Goal: Transaction & Acquisition: Obtain resource

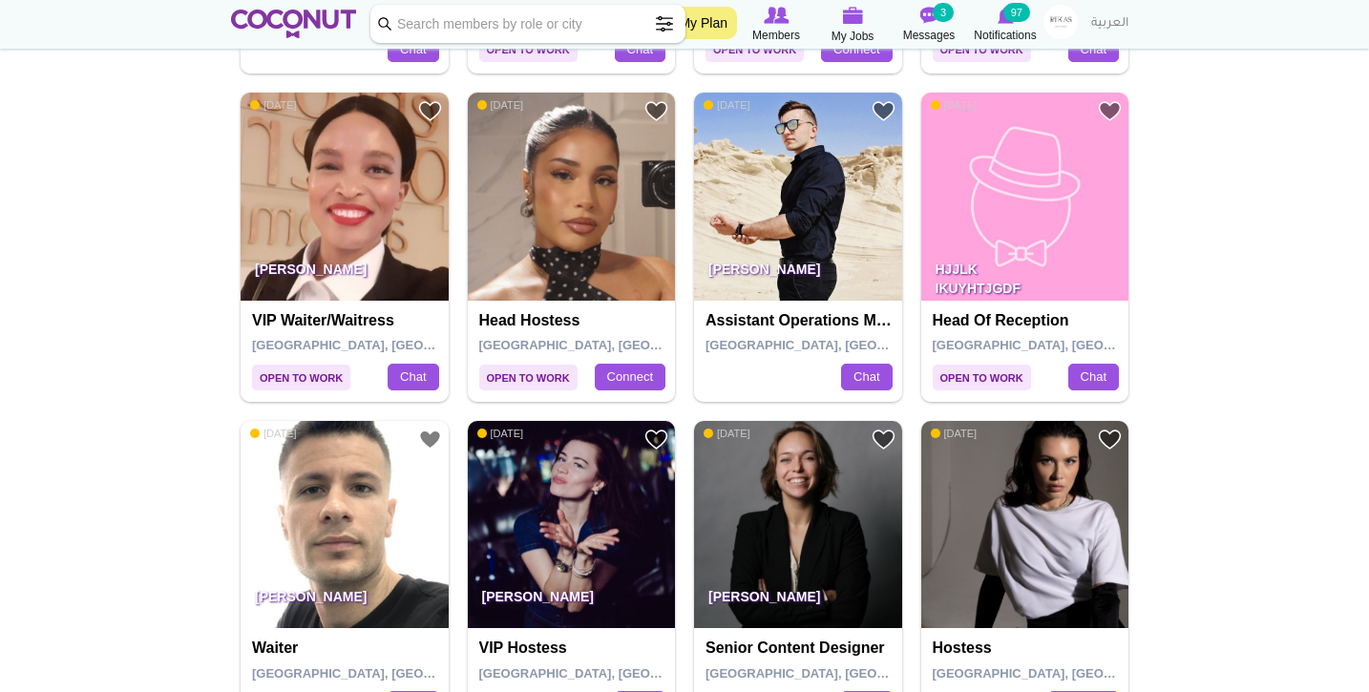
click at [298, 26] on img at bounding box center [293, 24] width 125 height 29
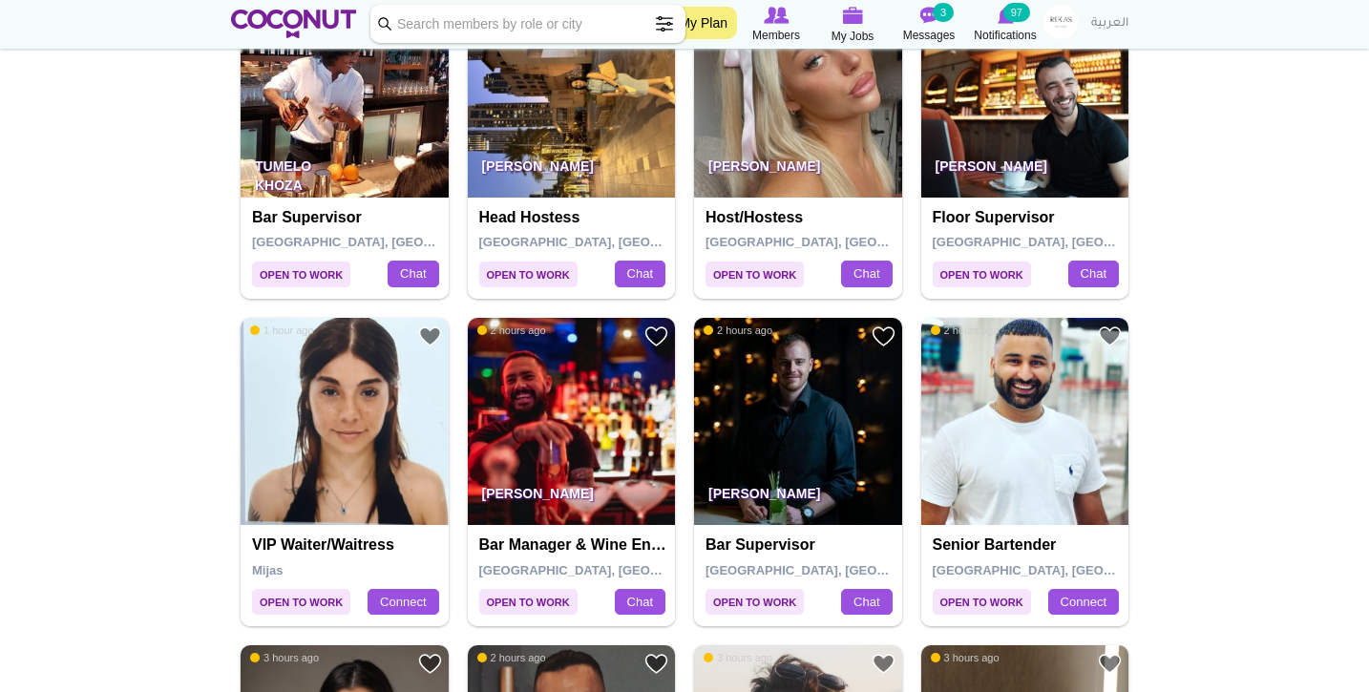
scroll to position [779, 0]
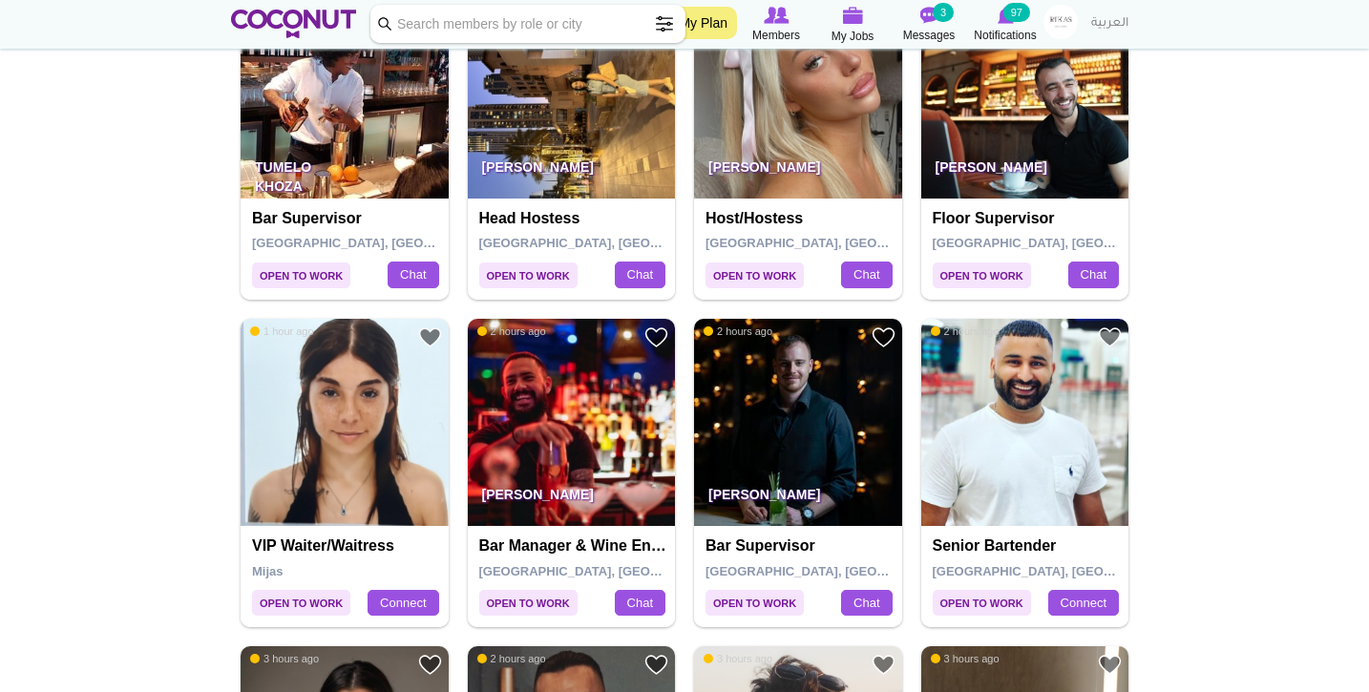
click at [343, 471] on img at bounding box center [345, 423] width 208 height 208
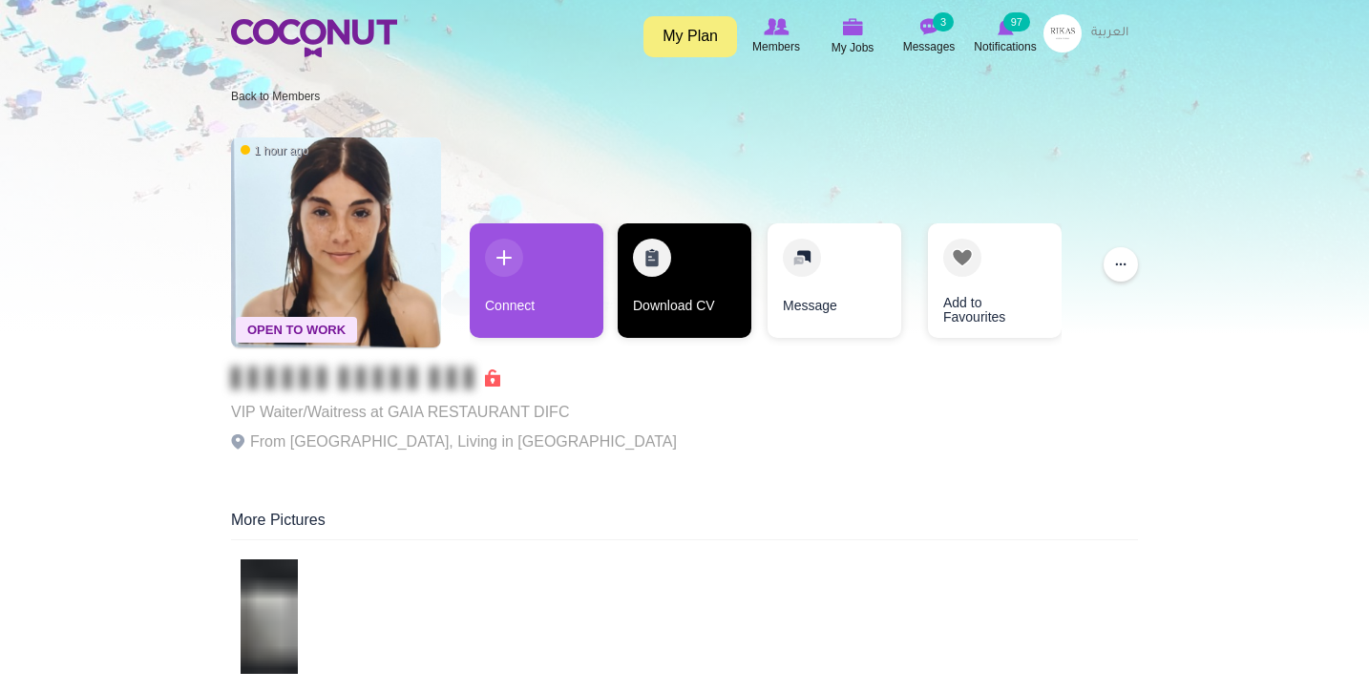
click at [661, 296] on link "Download CV" at bounding box center [685, 280] width 134 height 115
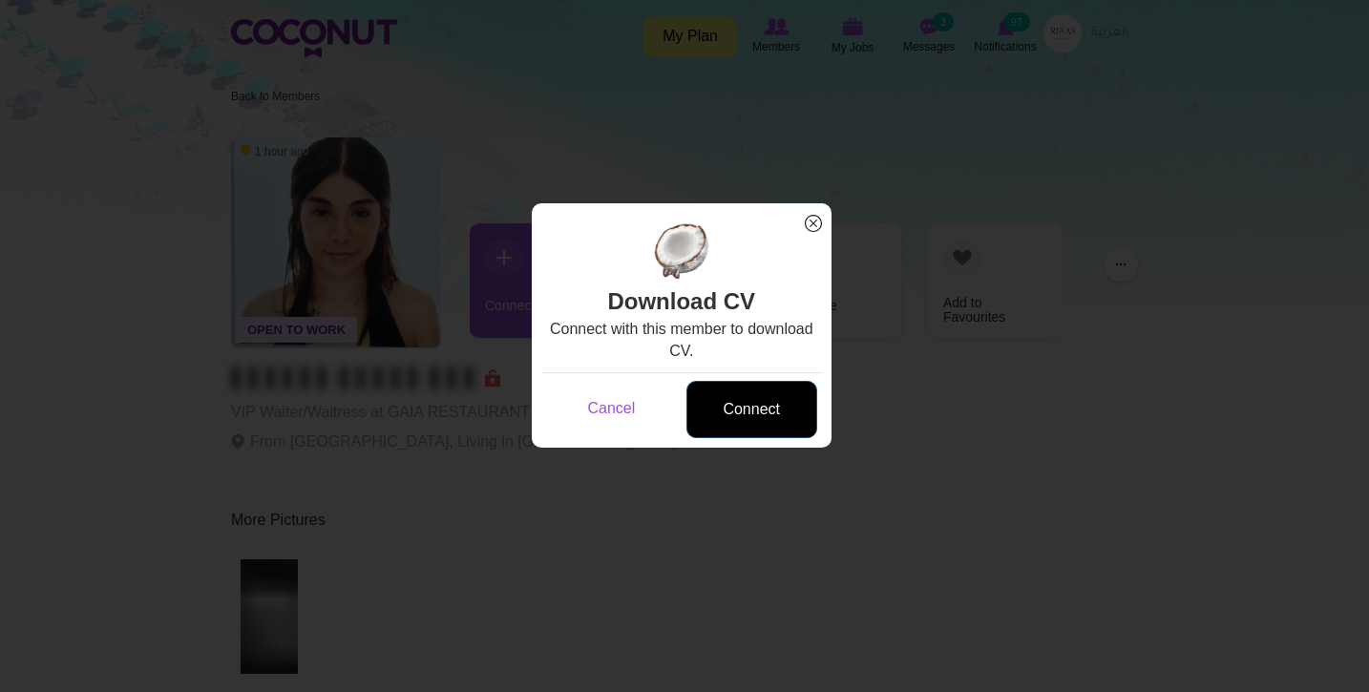
click at [769, 421] on link "Connect" at bounding box center [752, 410] width 131 height 58
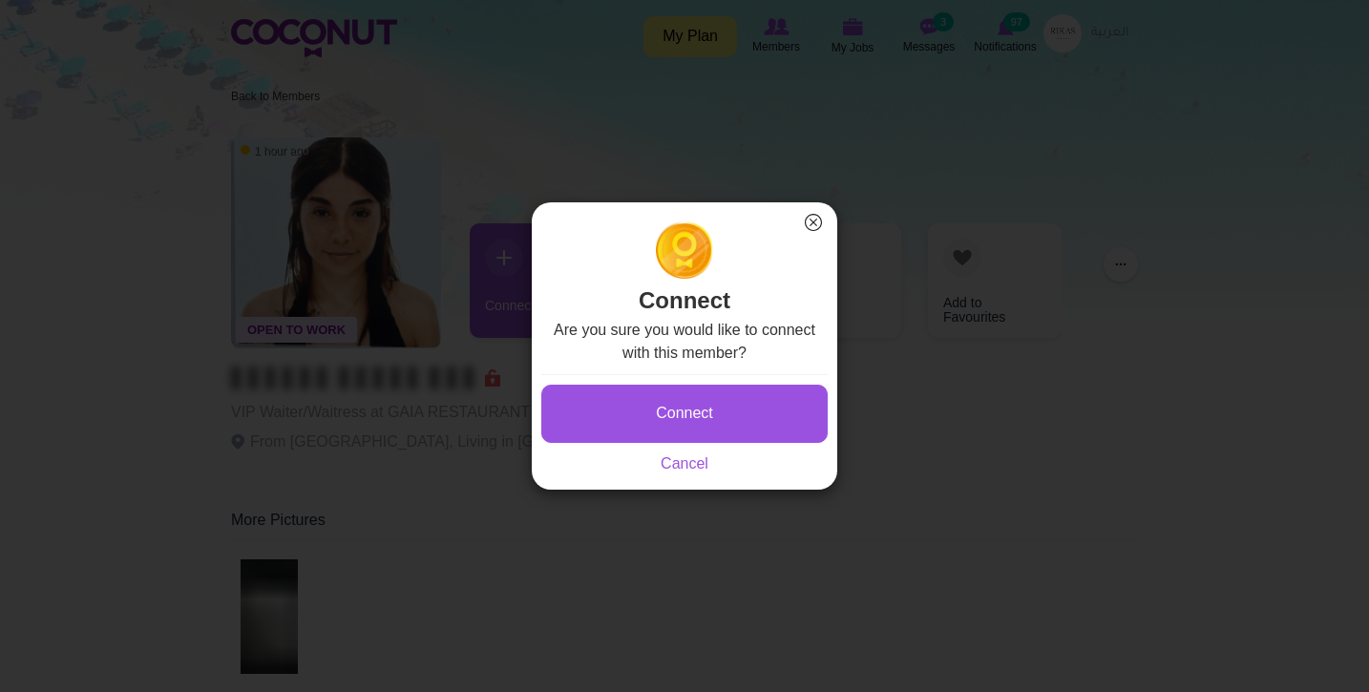
drag, startPoint x: 769, startPoint y: 421, endPoint x: 782, endPoint y: 420, distance: 13.4
click at [769, 420] on button "Connect" at bounding box center [684, 414] width 286 height 58
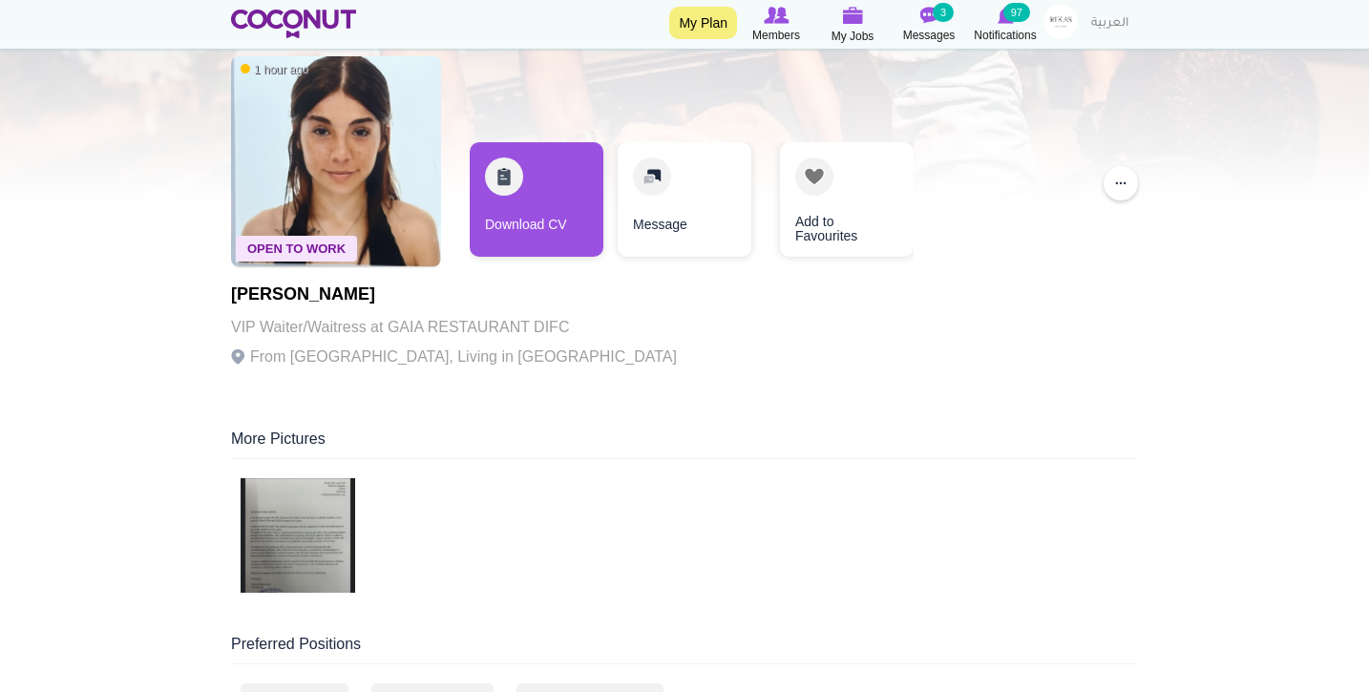
scroll to position [140, 0]
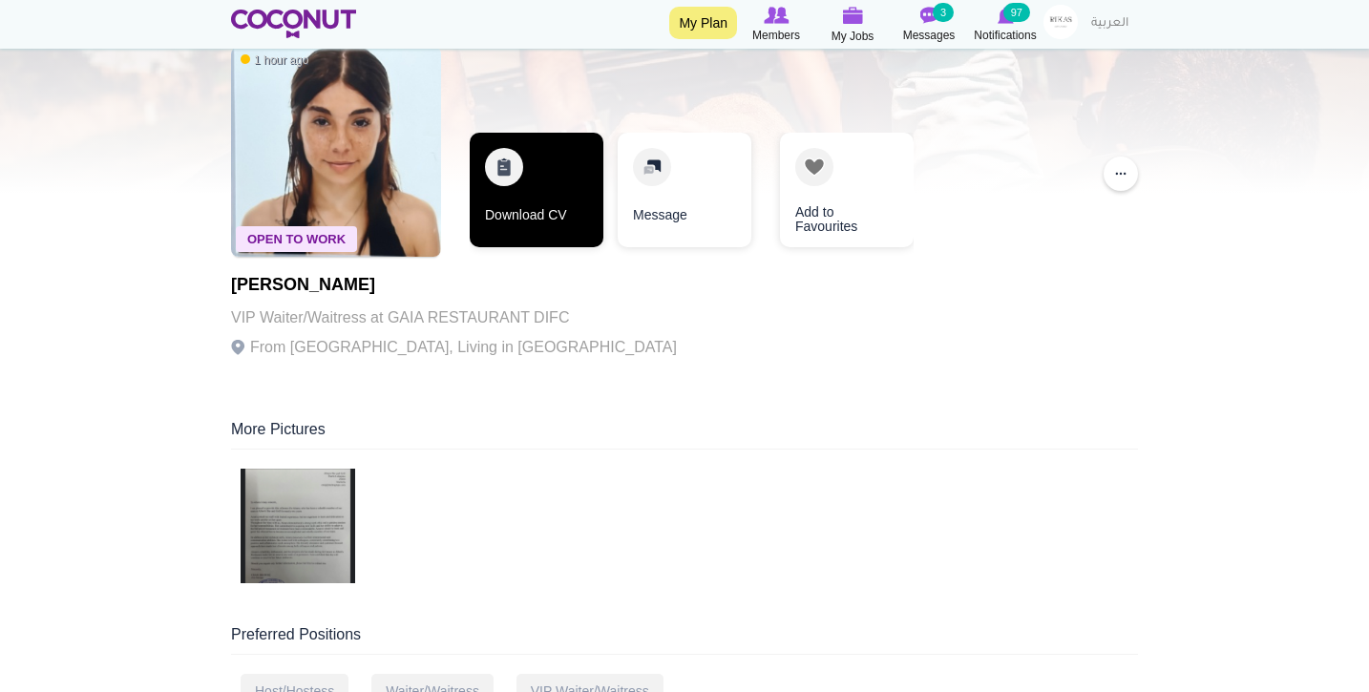
click at [513, 199] on link "Download CV" at bounding box center [537, 190] width 134 height 115
click at [494, 204] on link "Download CV" at bounding box center [537, 190] width 134 height 115
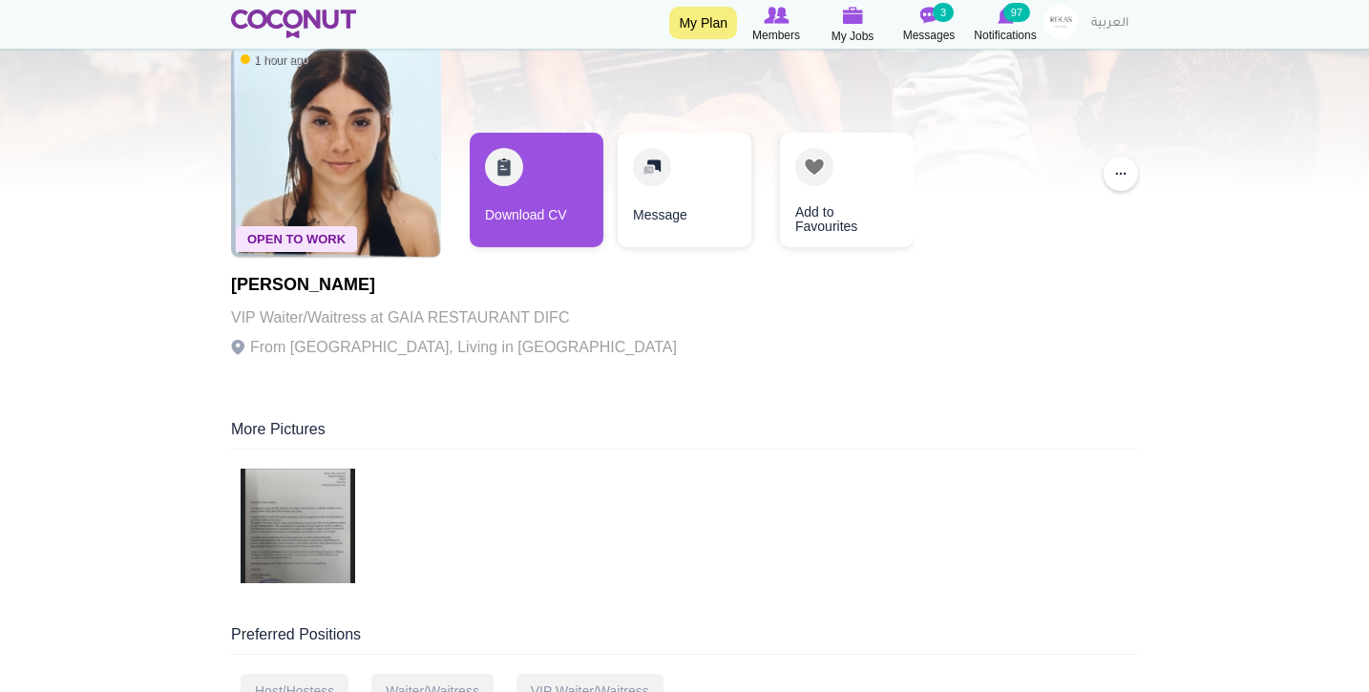
click at [309, 31] on img at bounding box center [293, 24] width 125 height 29
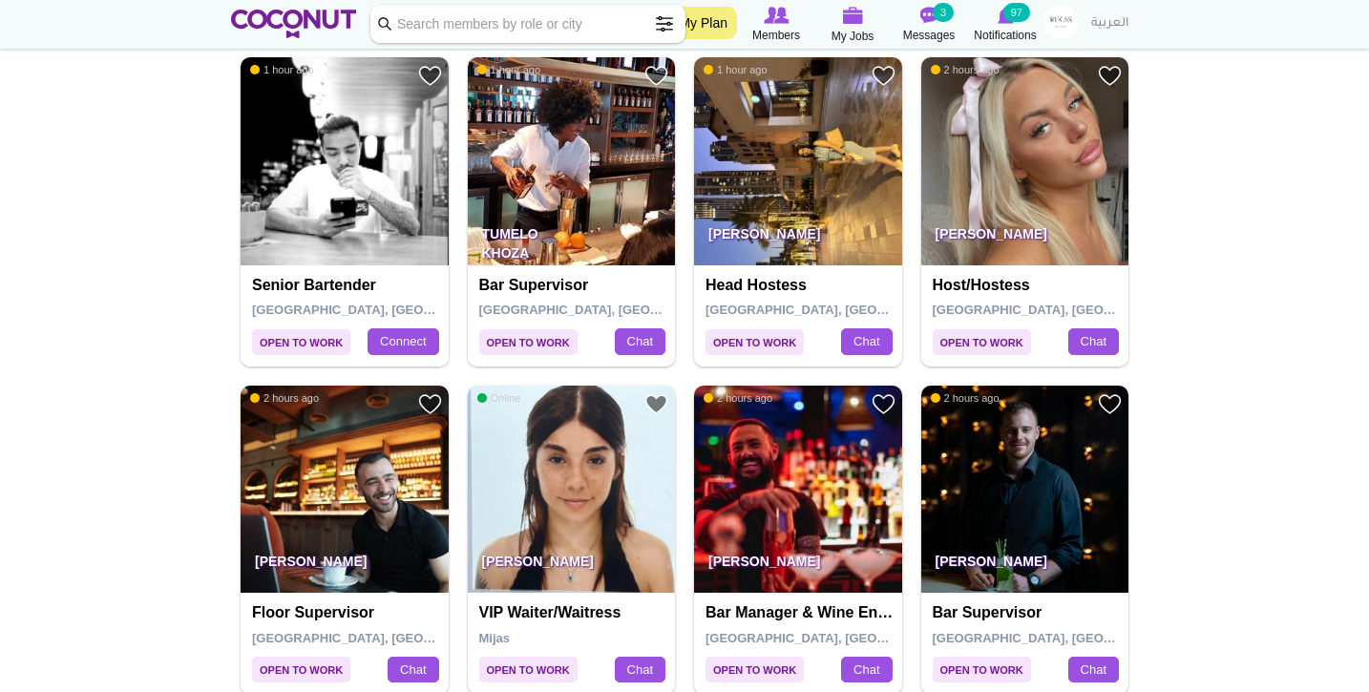
scroll to position [713, 0]
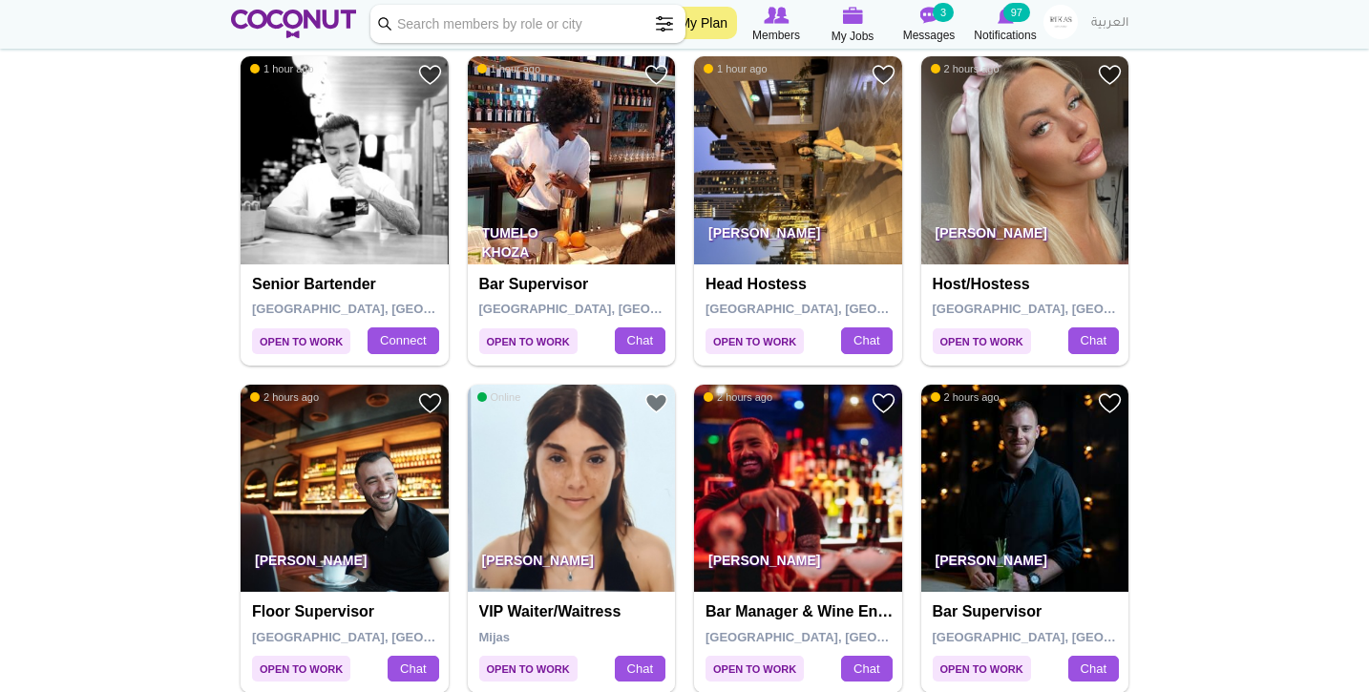
click at [843, 277] on h4 "Head Hostess" at bounding box center [801, 284] width 190 height 17
click at [762, 280] on h4 "Head Hostess" at bounding box center [801, 284] width 190 height 17
click at [749, 232] on p "[PERSON_NAME]" at bounding box center [798, 237] width 208 height 53
click at [807, 200] on img at bounding box center [798, 160] width 208 height 208
click at [777, 259] on p "[PERSON_NAME]" at bounding box center [798, 237] width 208 height 53
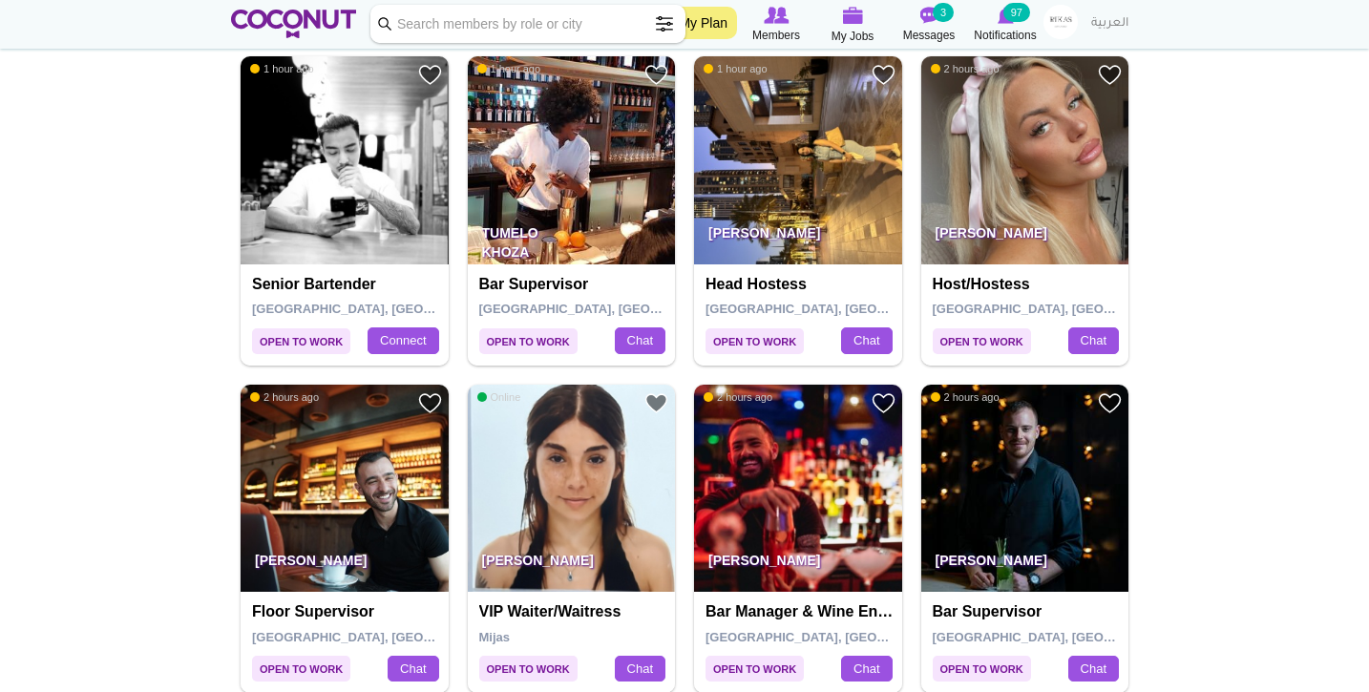
click at [743, 236] on p "[PERSON_NAME]" at bounding box center [798, 237] width 208 height 53
click at [742, 276] on h4 "Head Hostess" at bounding box center [801, 284] width 190 height 17
click at [785, 156] on img at bounding box center [798, 160] width 208 height 208
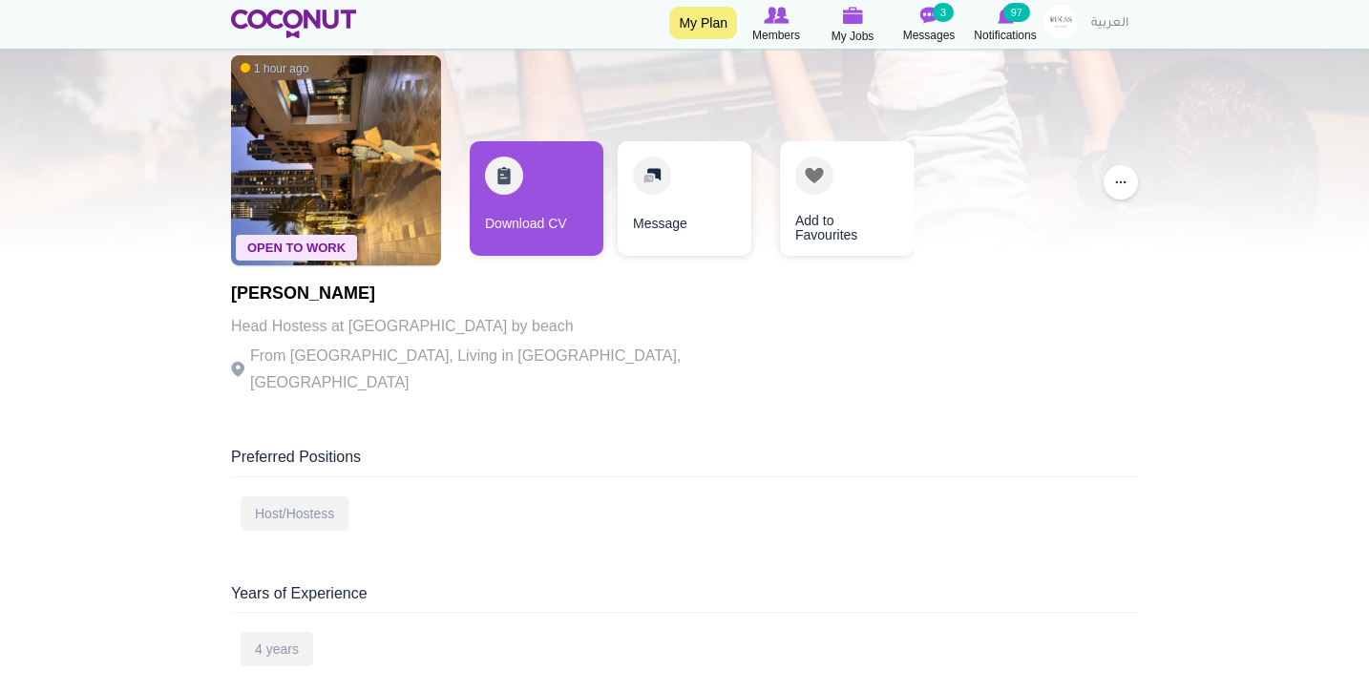
scroll to position [83, 0]
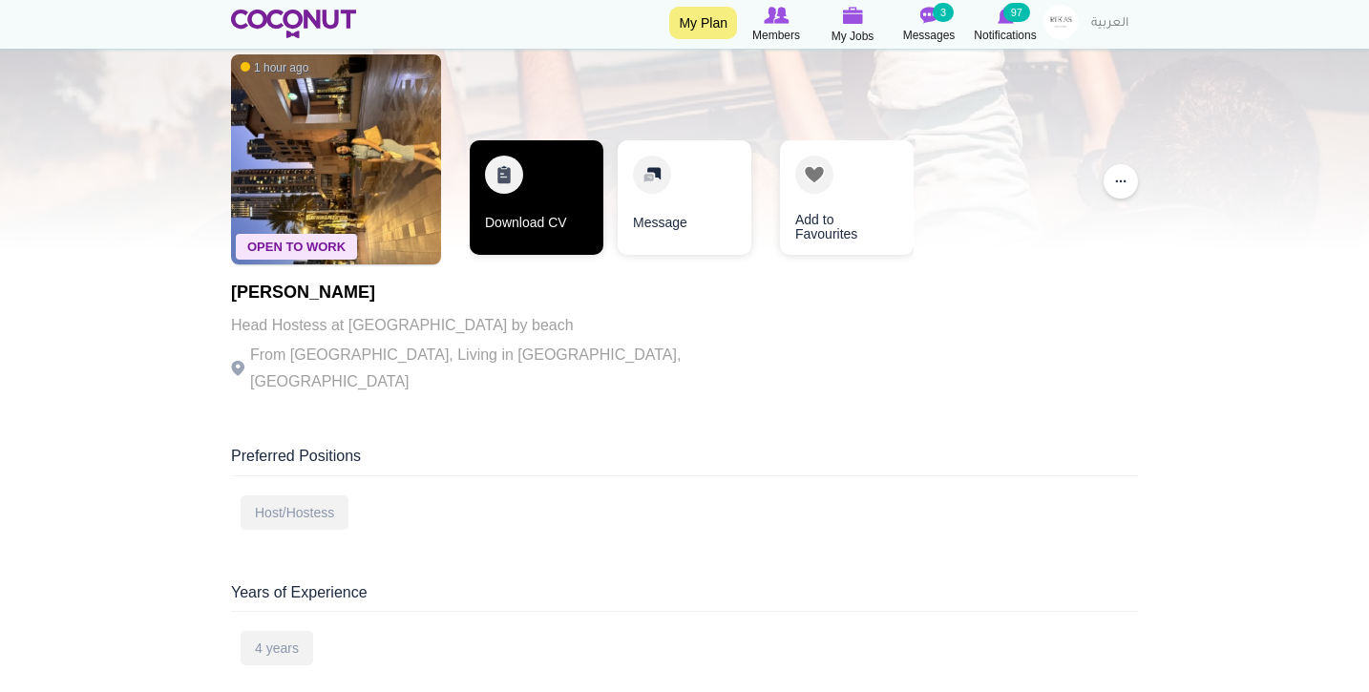
click at [587, 188] on link "Download CV" at bounding box center [537, 197] width 134 height 115
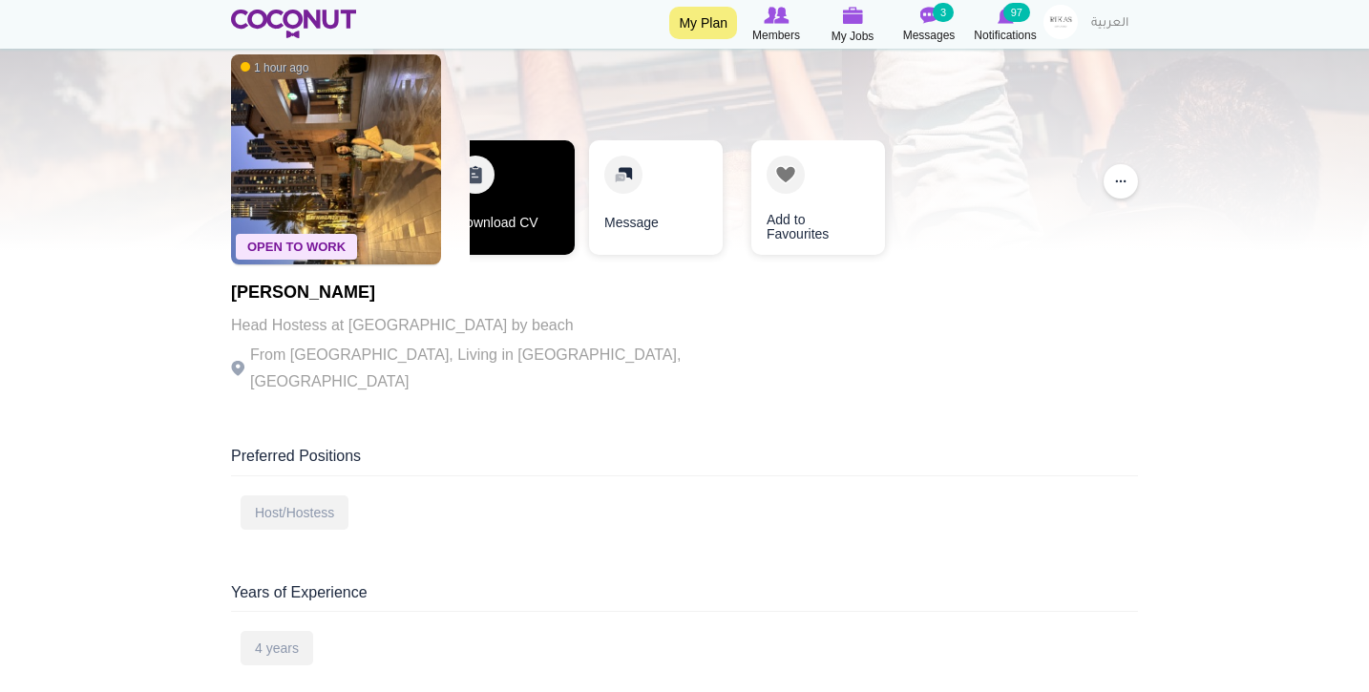
click at [549, 210] on link "Download CV" at bounding box center [508, 197] width 134 height 115
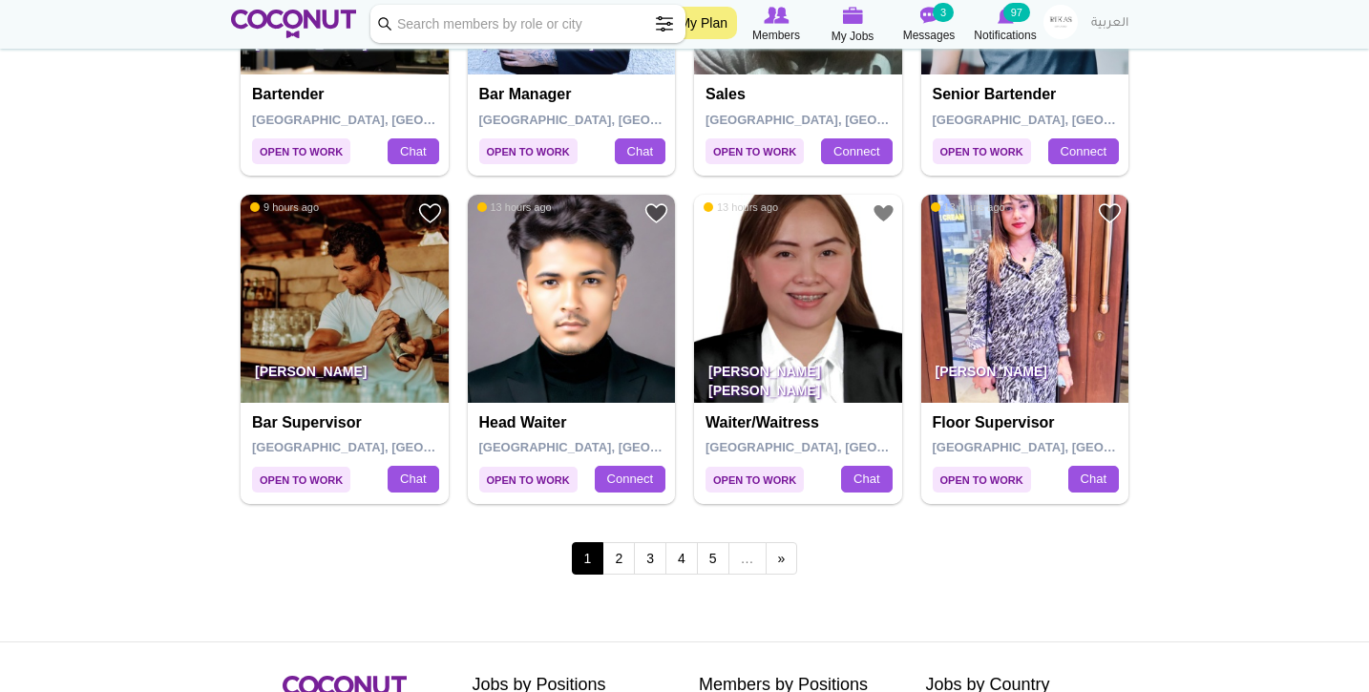
scroll to position [3210, 0]
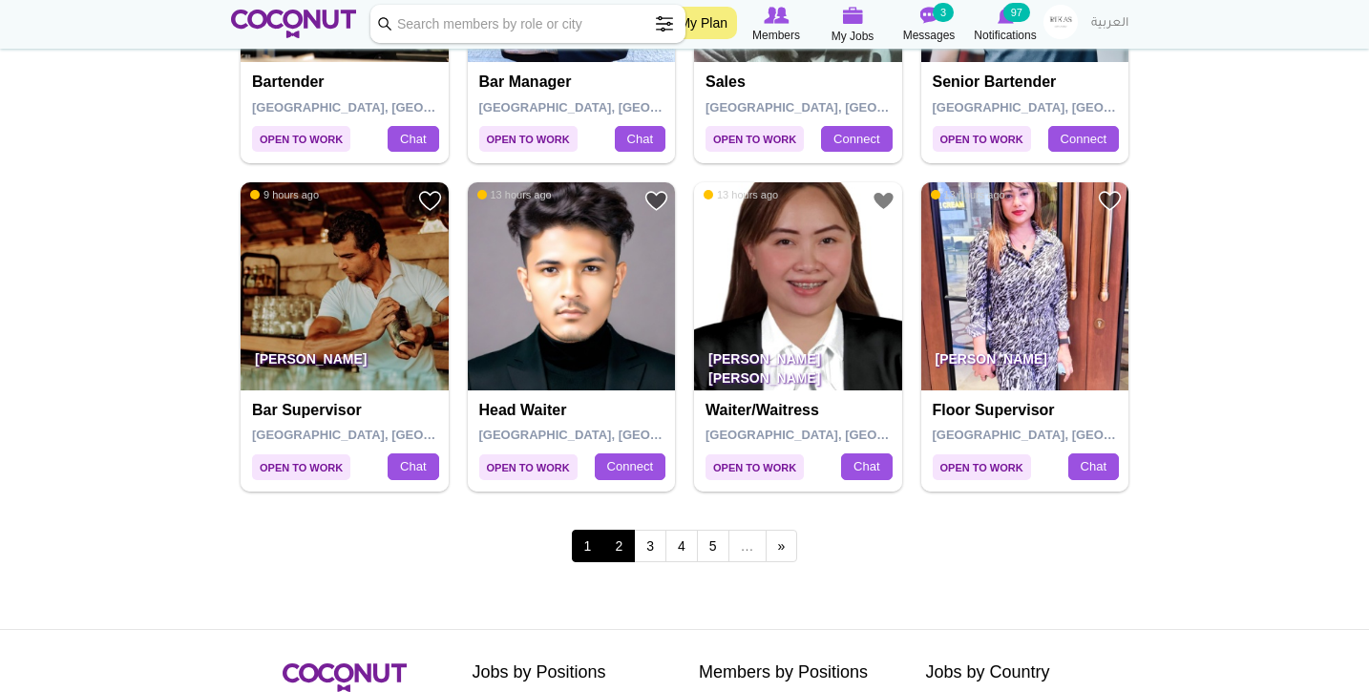
click at [618, 530] on link "2" at bounding box center [619, 546] width 32 height 32
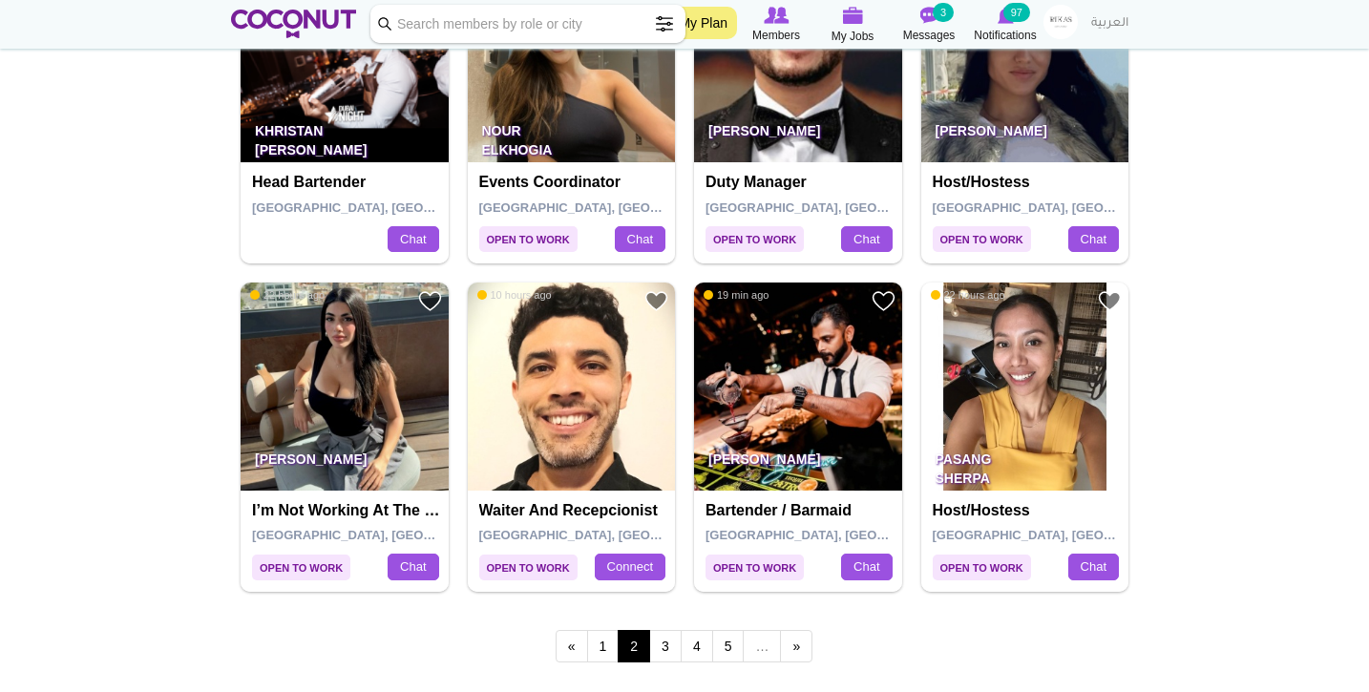
scroll to position [3116, 0]
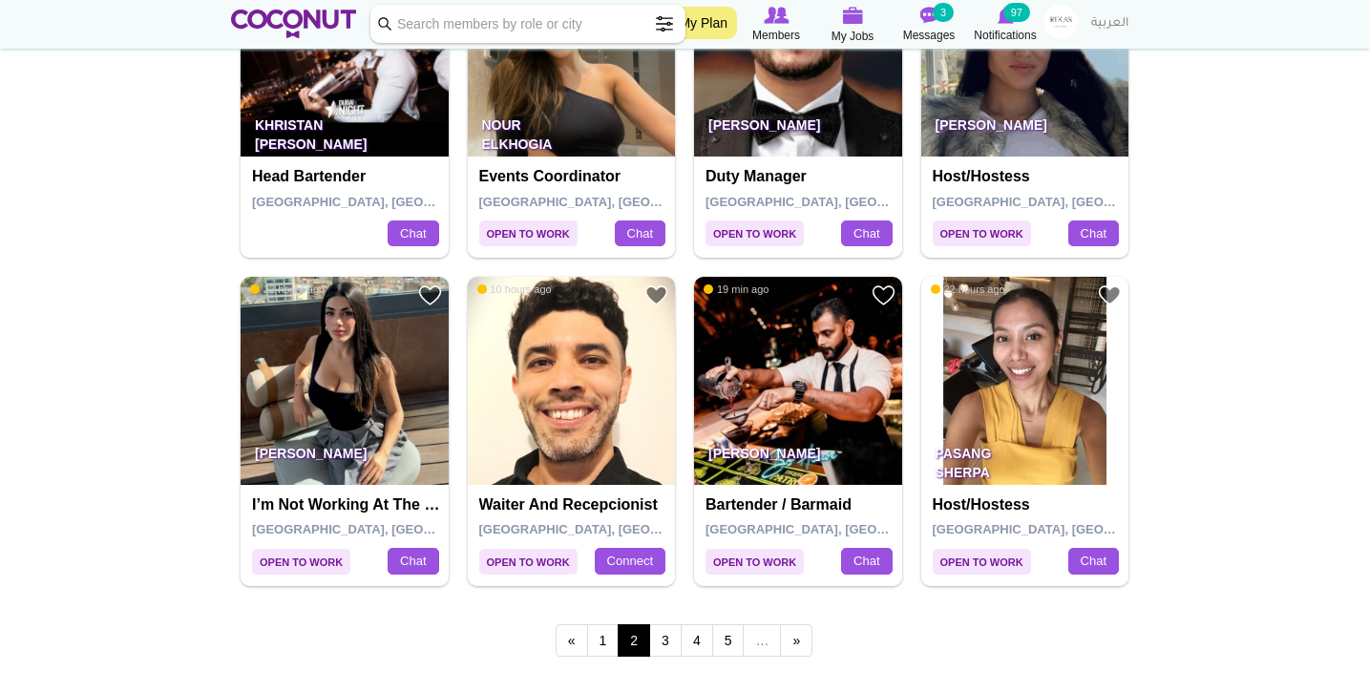
click at [302, 384] on img at bounding box center [345, 381] width 208 height 208
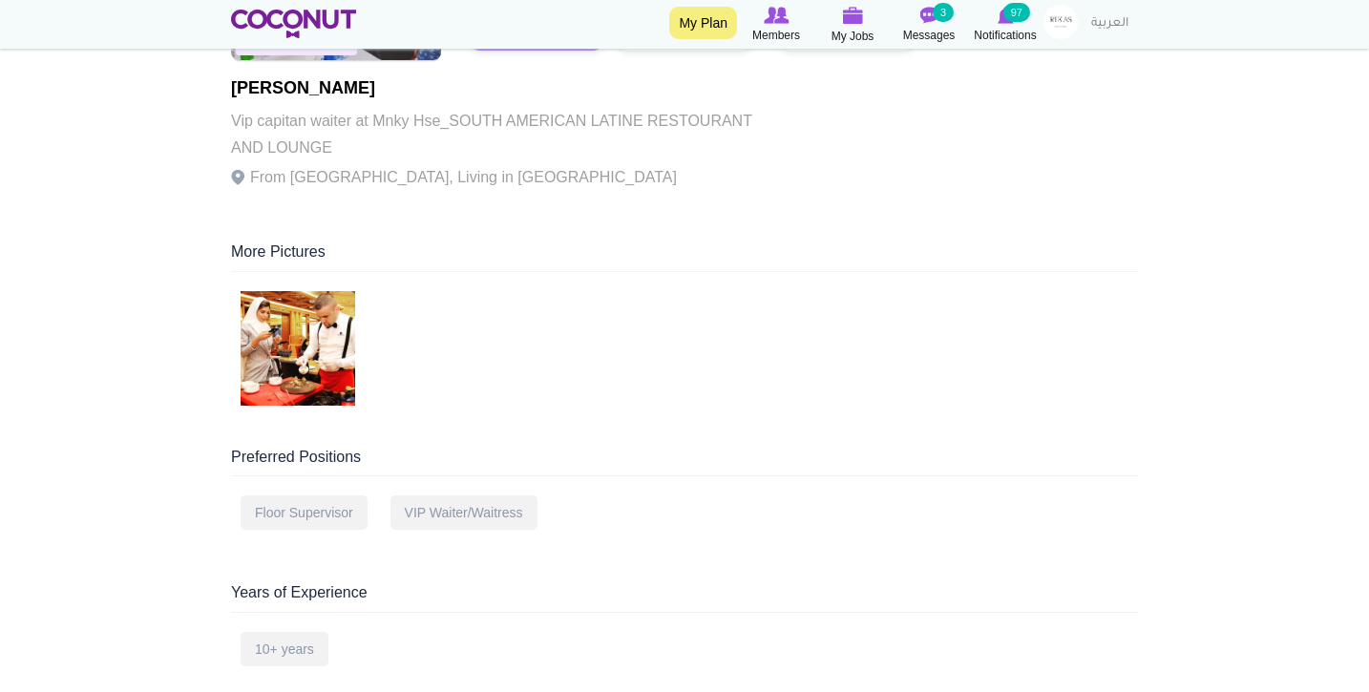
scroll to position [288, 0]
click at [325, 321] on img at bounding box center [298, 347] width 115 height 115
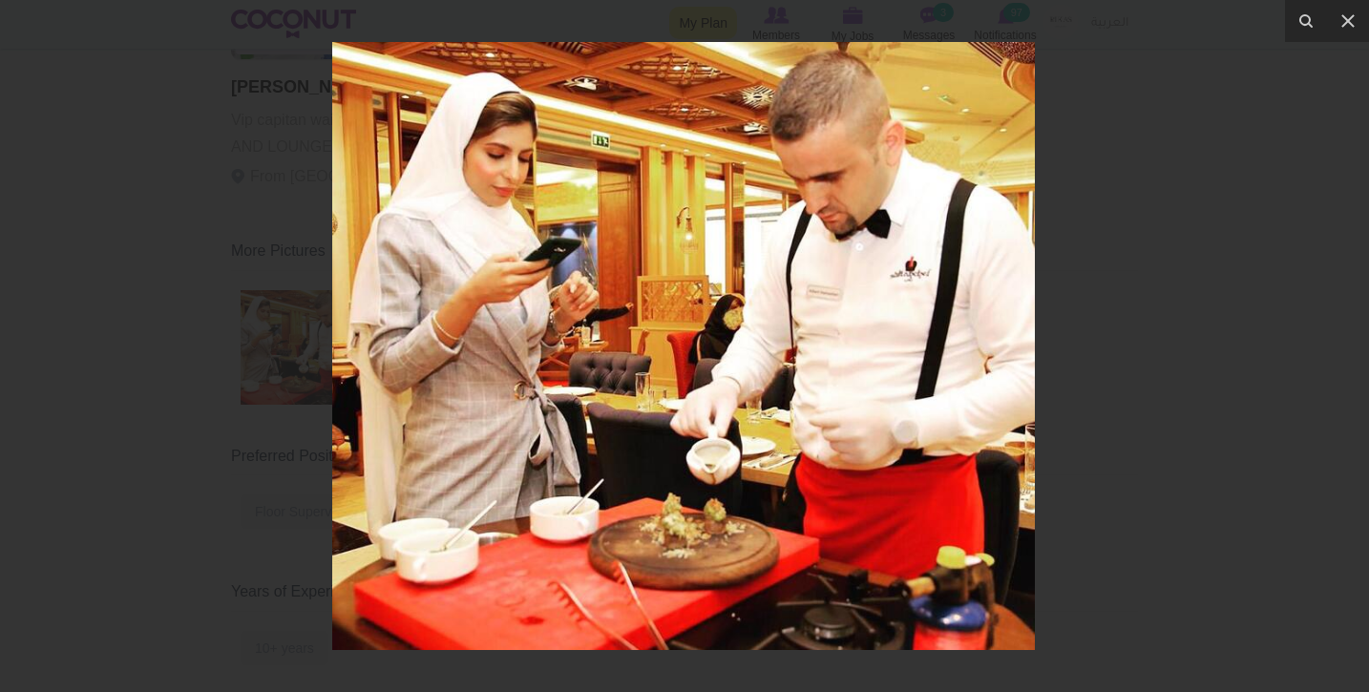
click at [159, 294] on div at bounding box center [684, 346] width 1369 height 692
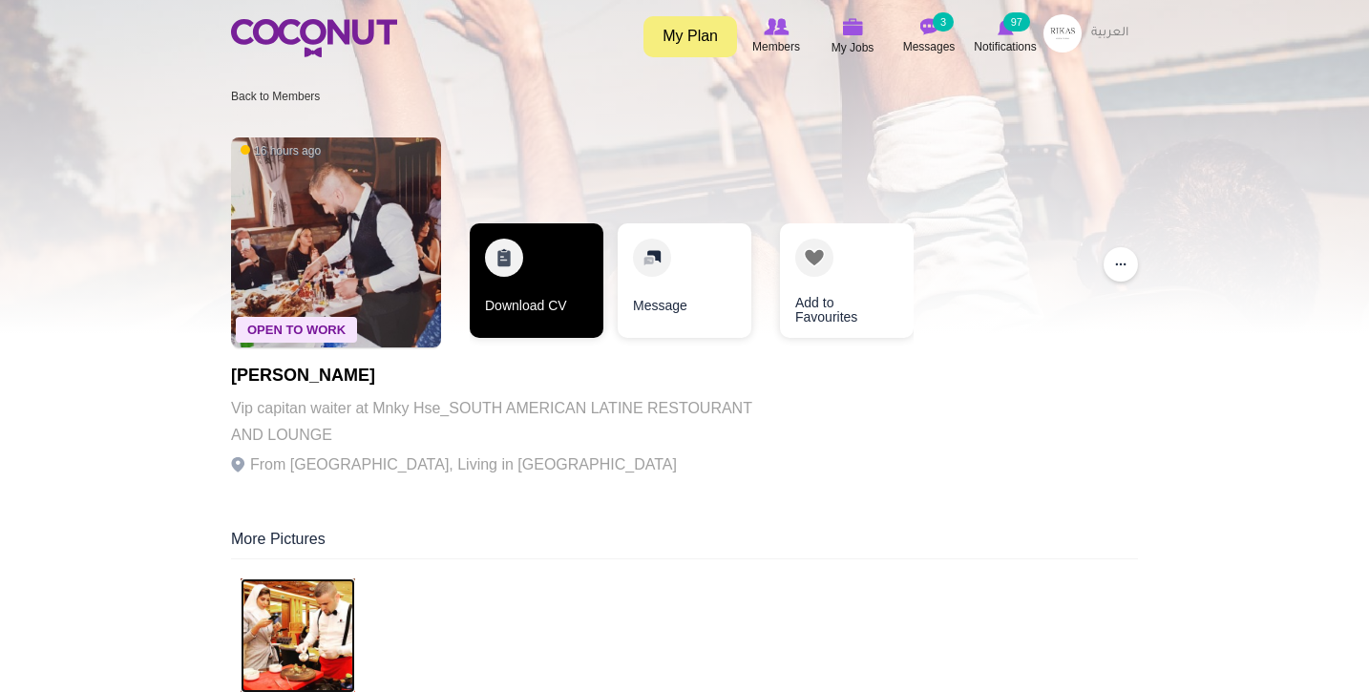
click at [551, 276] on link "Download CV" at bounding box center [537, 280] width 134 height 115
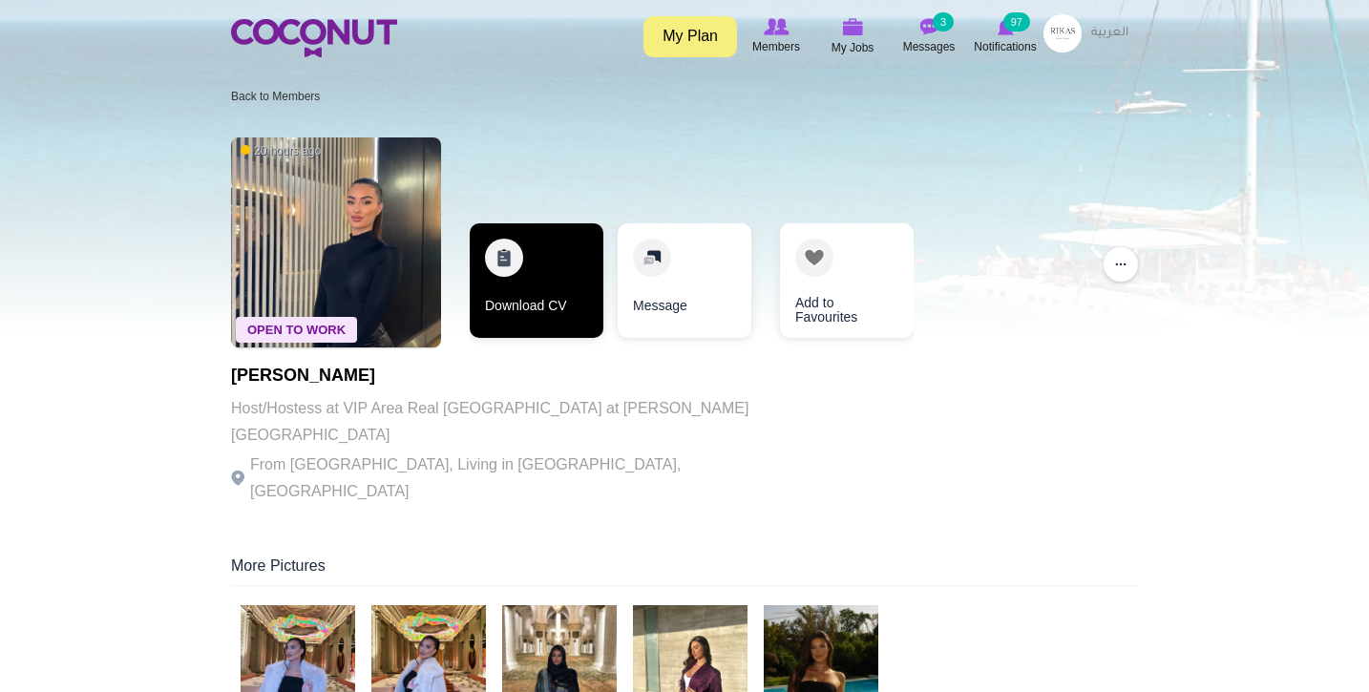
click at [564, 276] on link "Download CV" at bounding box center [537, 280] width 134 height 115
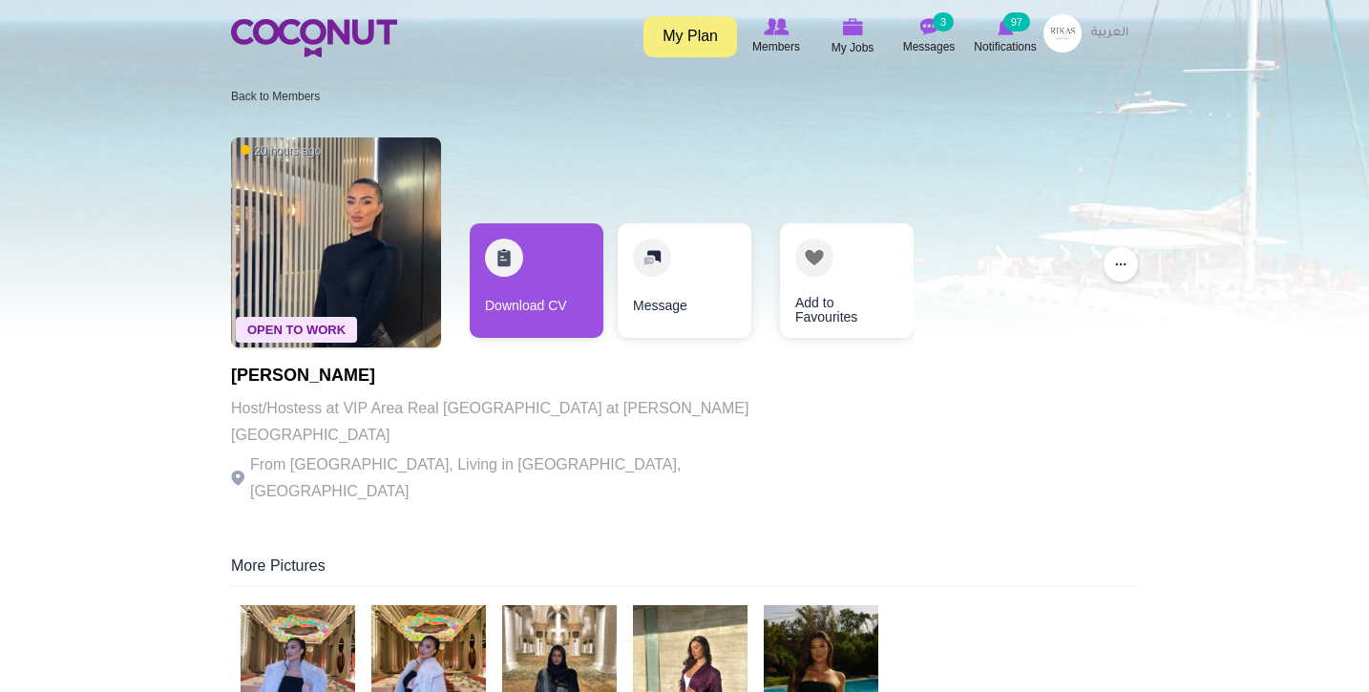
click at [284, 618] on img at bounding box center [298, 662] width 115 height 115
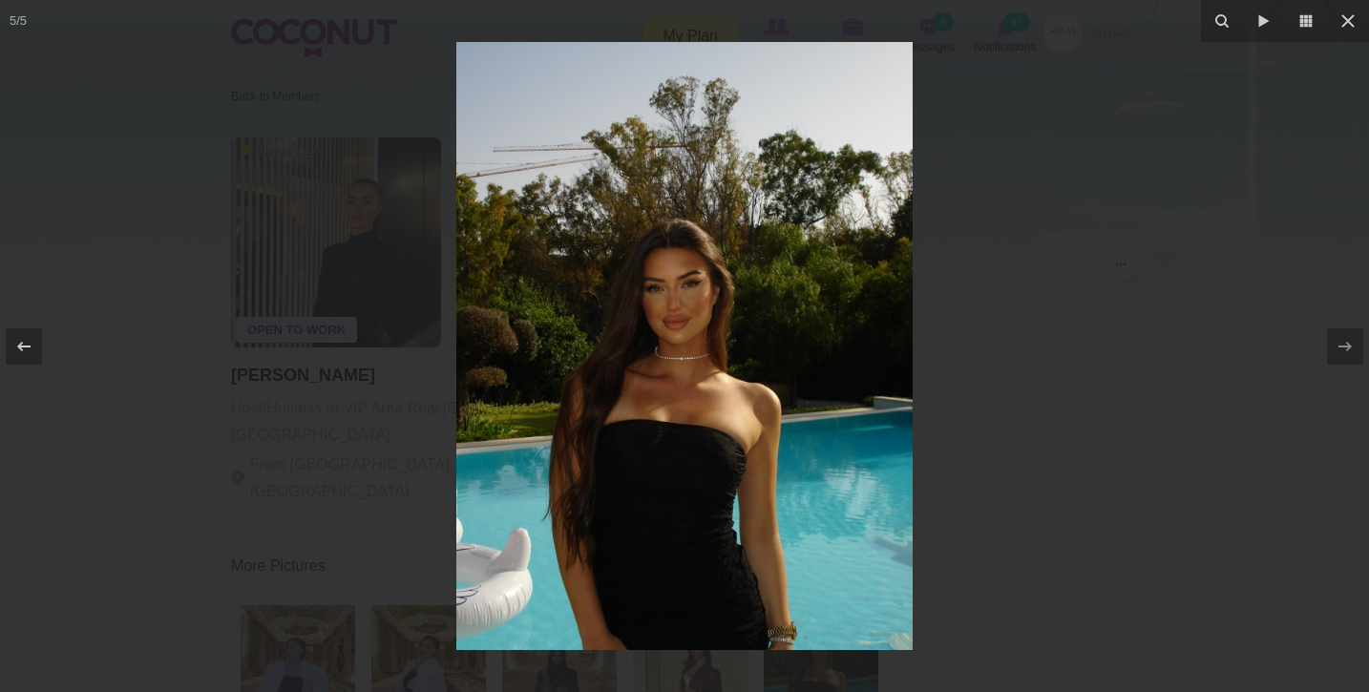
click at [268, 352] on div at bounding box center [684, 346] width 1369 height 692
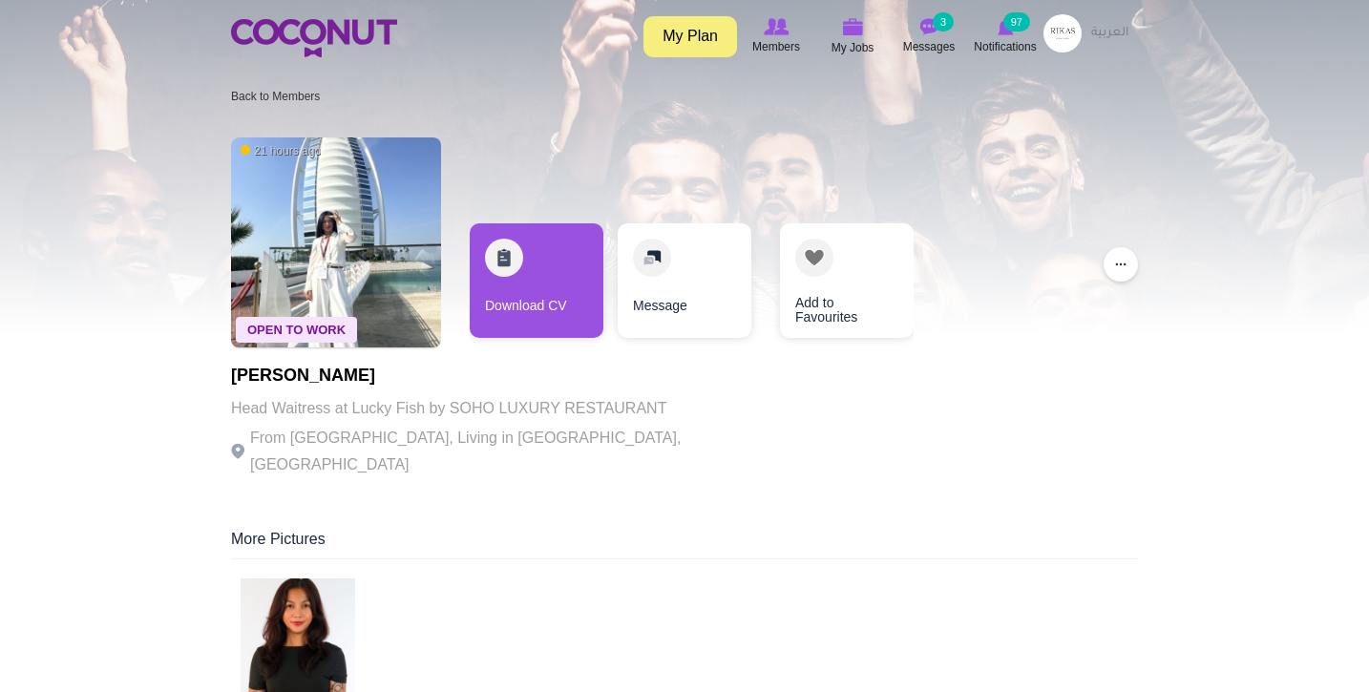
scroll to position [10, 0]
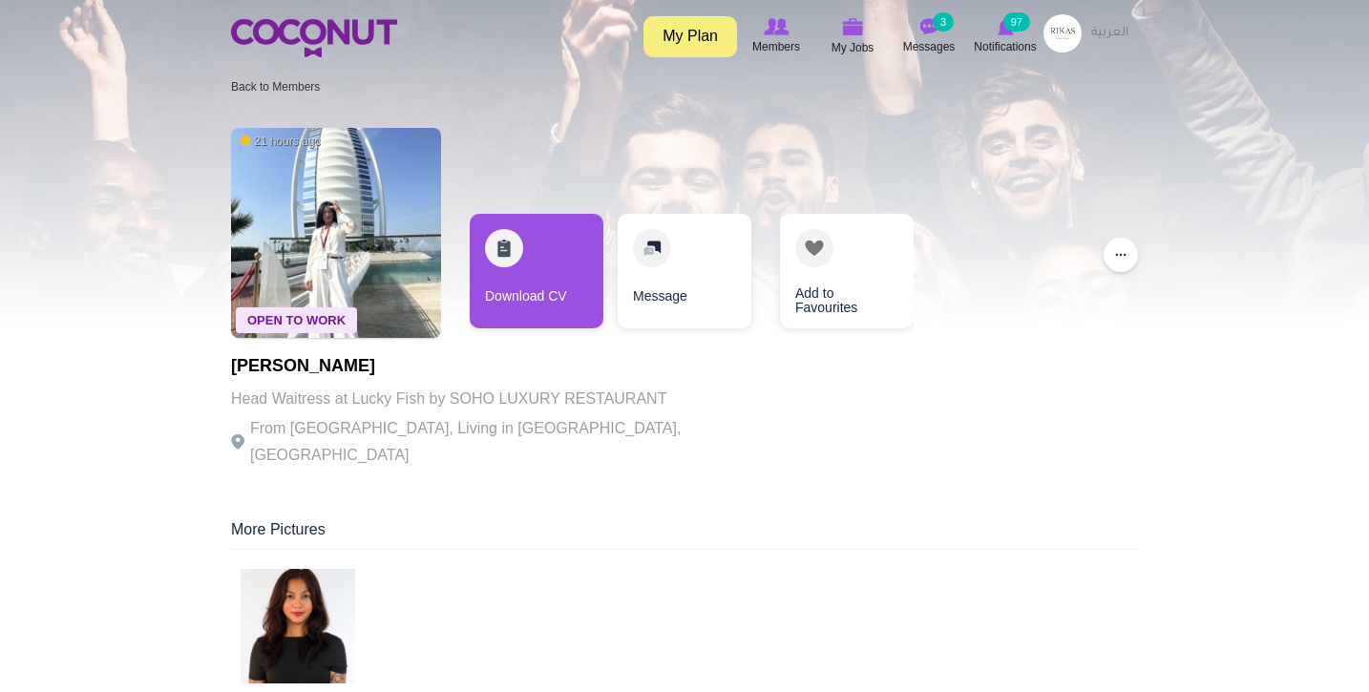
click at [302, 589] on img at bounding box center [298, 626] width 115 height 115
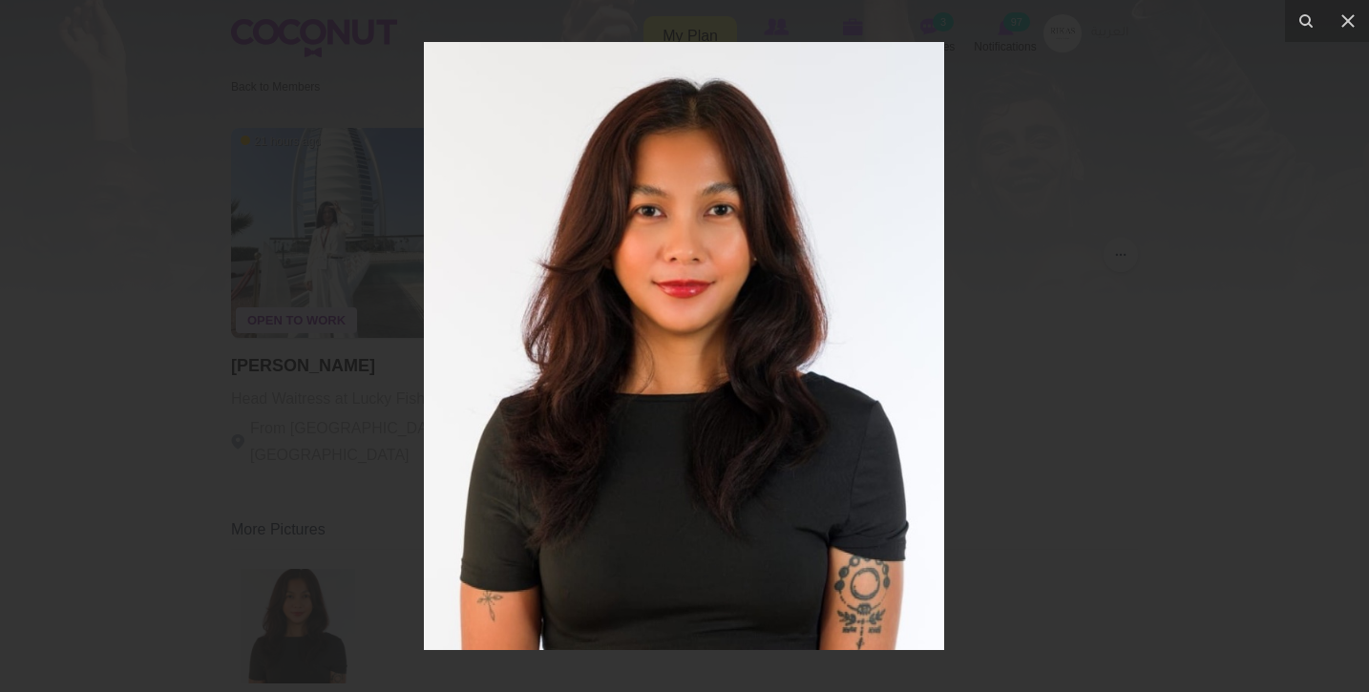
click at [226, 496] on div at bounding box center [684, 346] width 1369 height 692
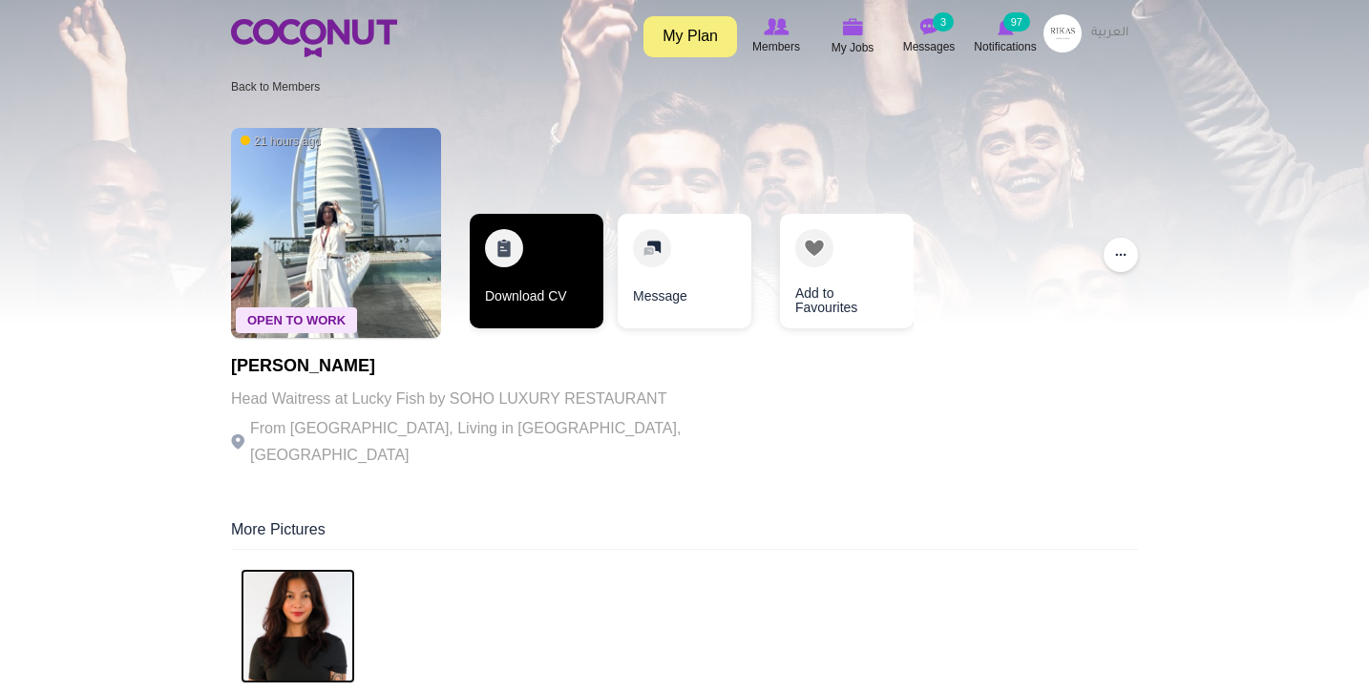
click at [495, 278] on link "Download CV" at bounding box center [537, 271] width 134 height 115
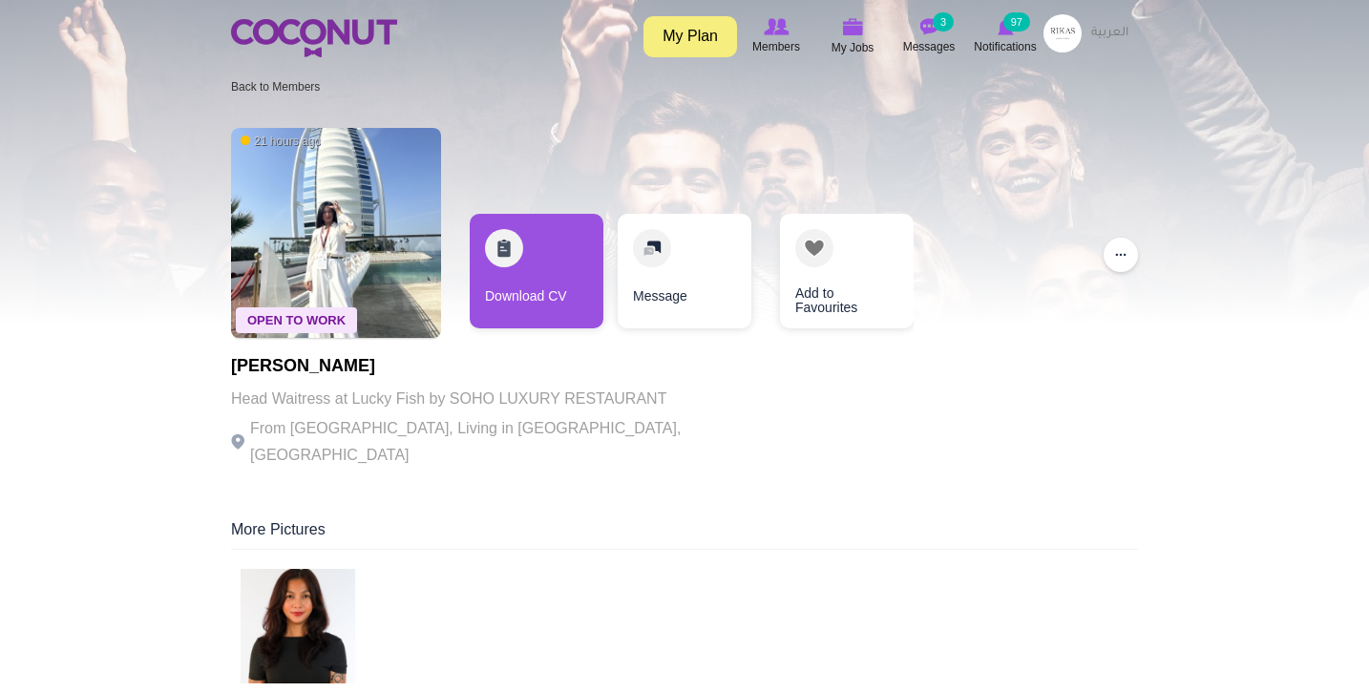
click at [302, 24] on img at bounding box center [314, 38] width 166 height 38
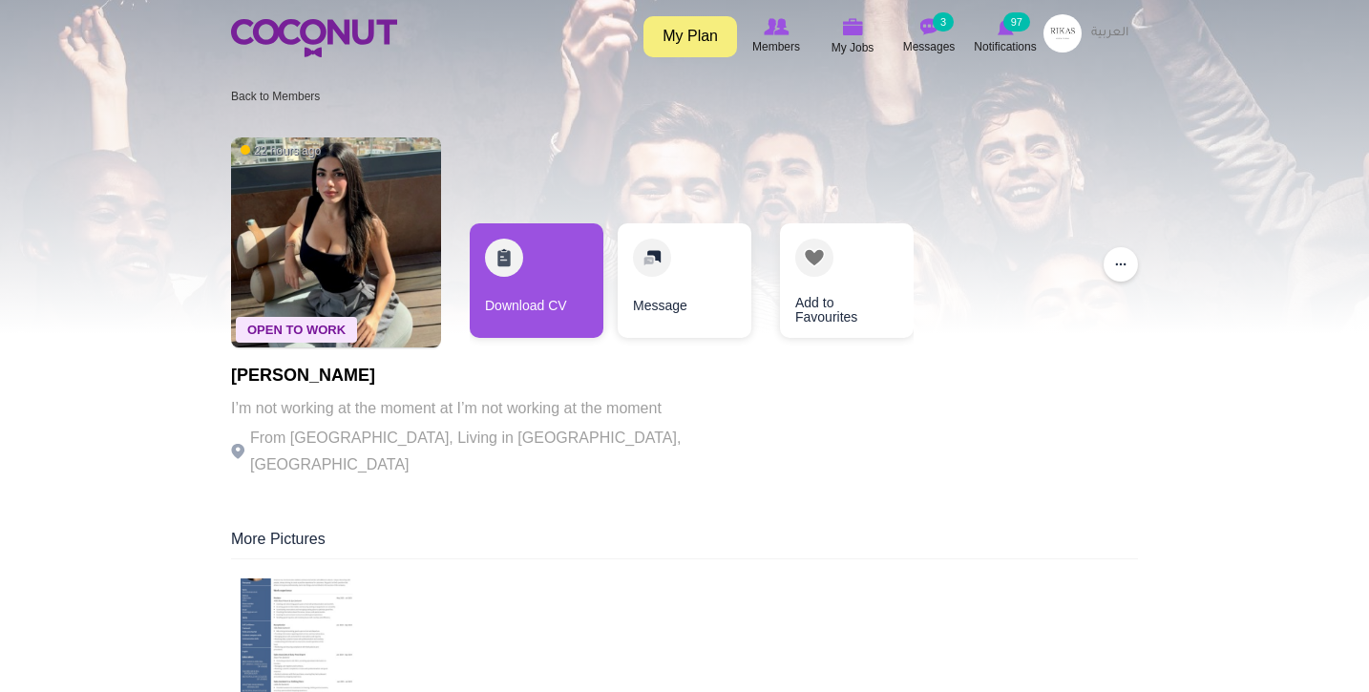
click at [307, 611] on img at bounding box center [298, 636] width 115 height 115
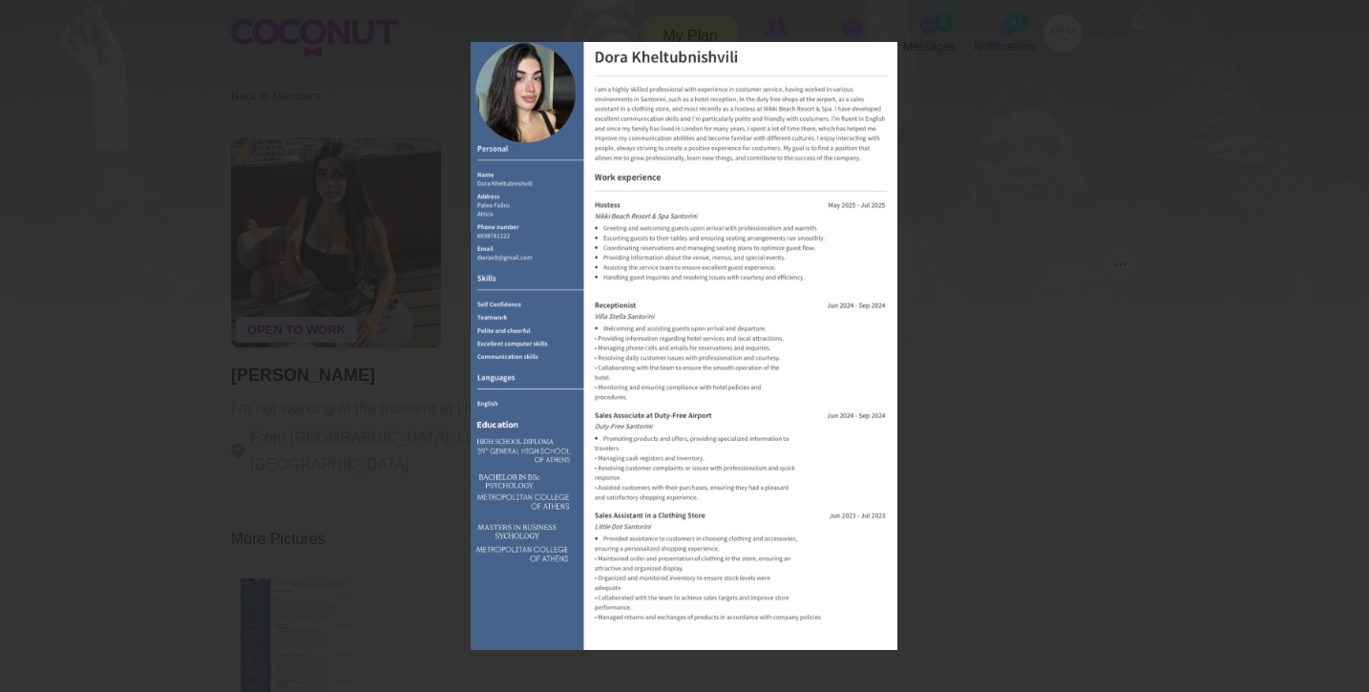
click at [286, 497] on div at bounding box center [684, 346] width 1369 height 692
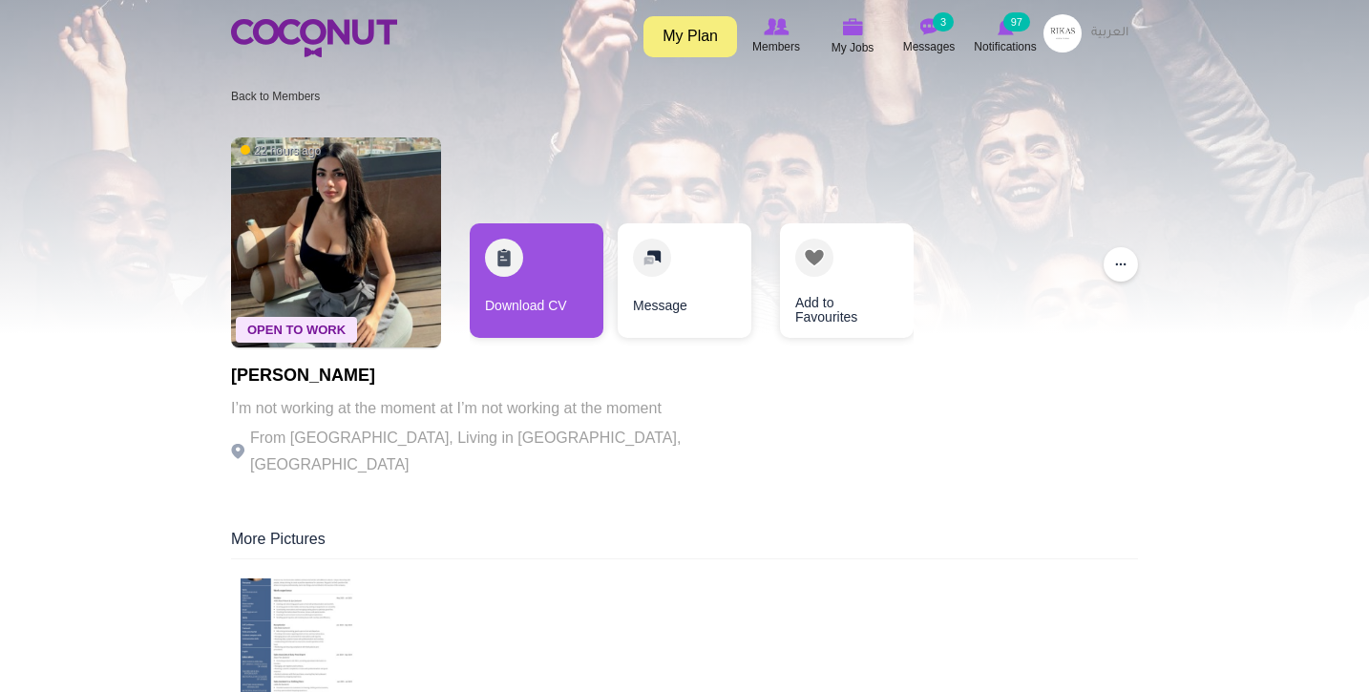
click at [328, 635] on img at bounding box center [298, 636] width 115 height 115
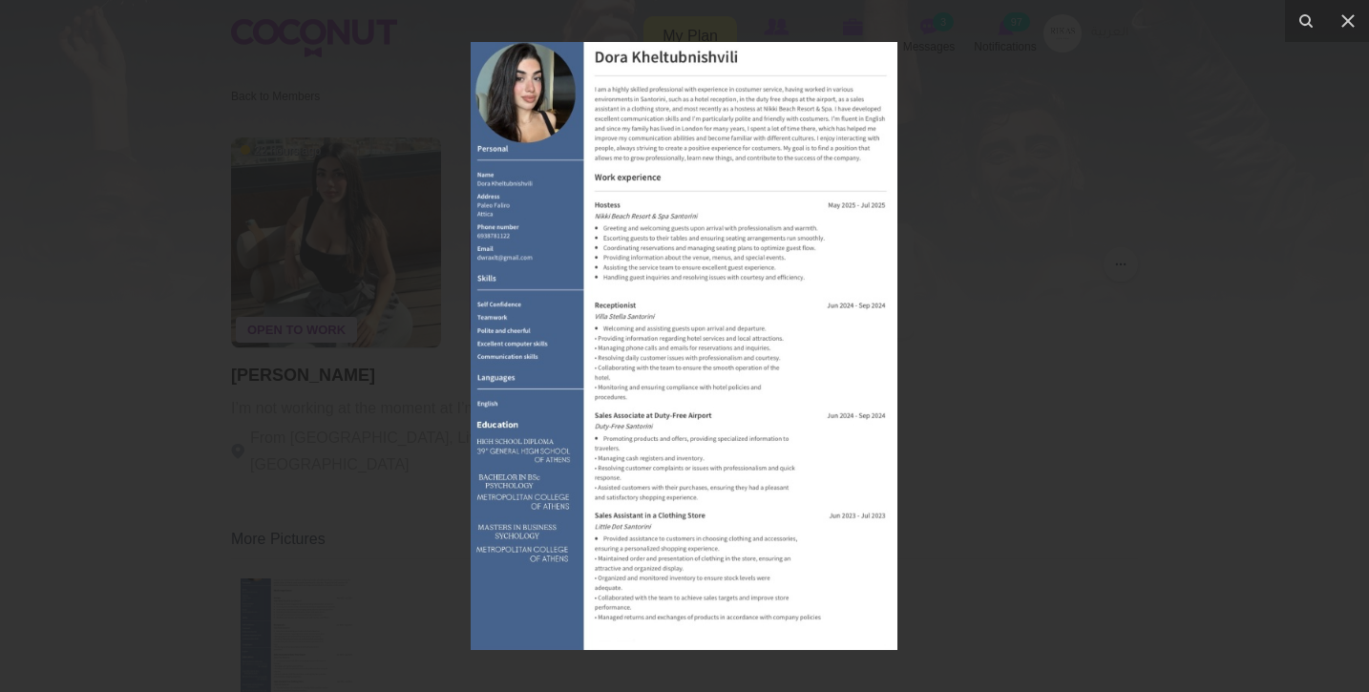
click at [309, 498] on div at bounding box center [684, 346] width 1369 height 692
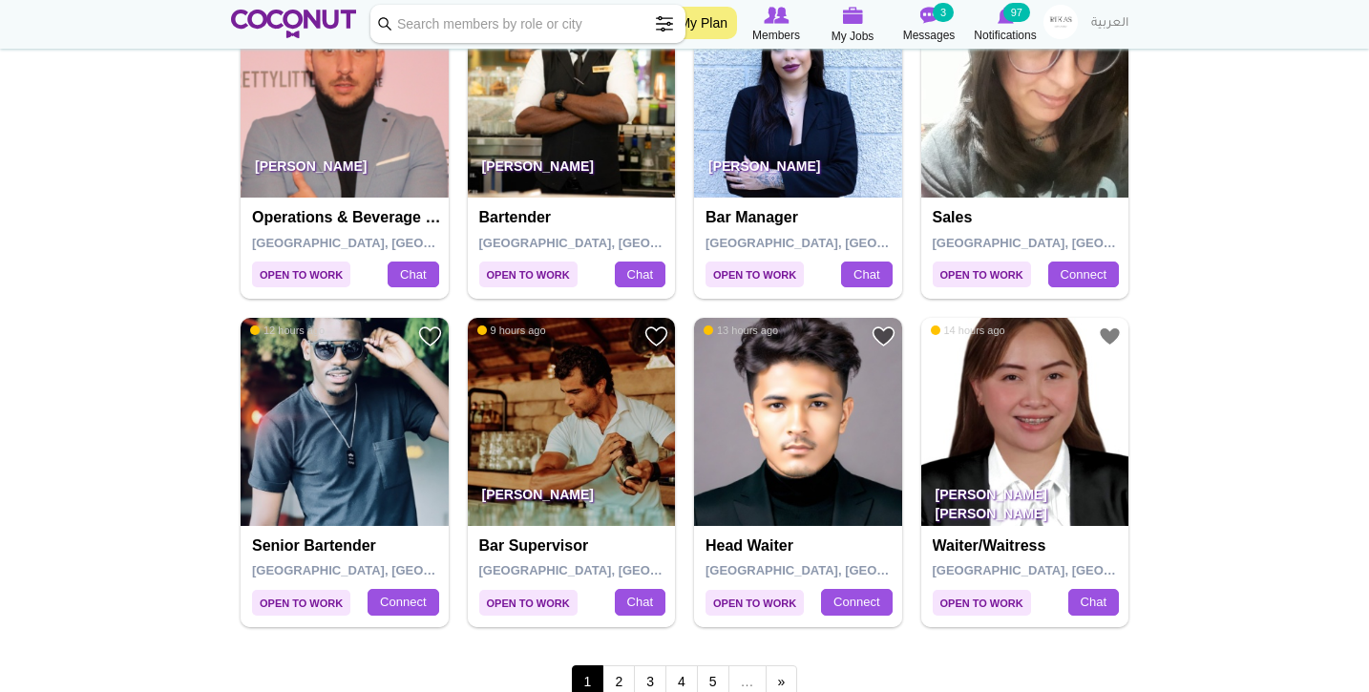
scroll to position [3167, 0]
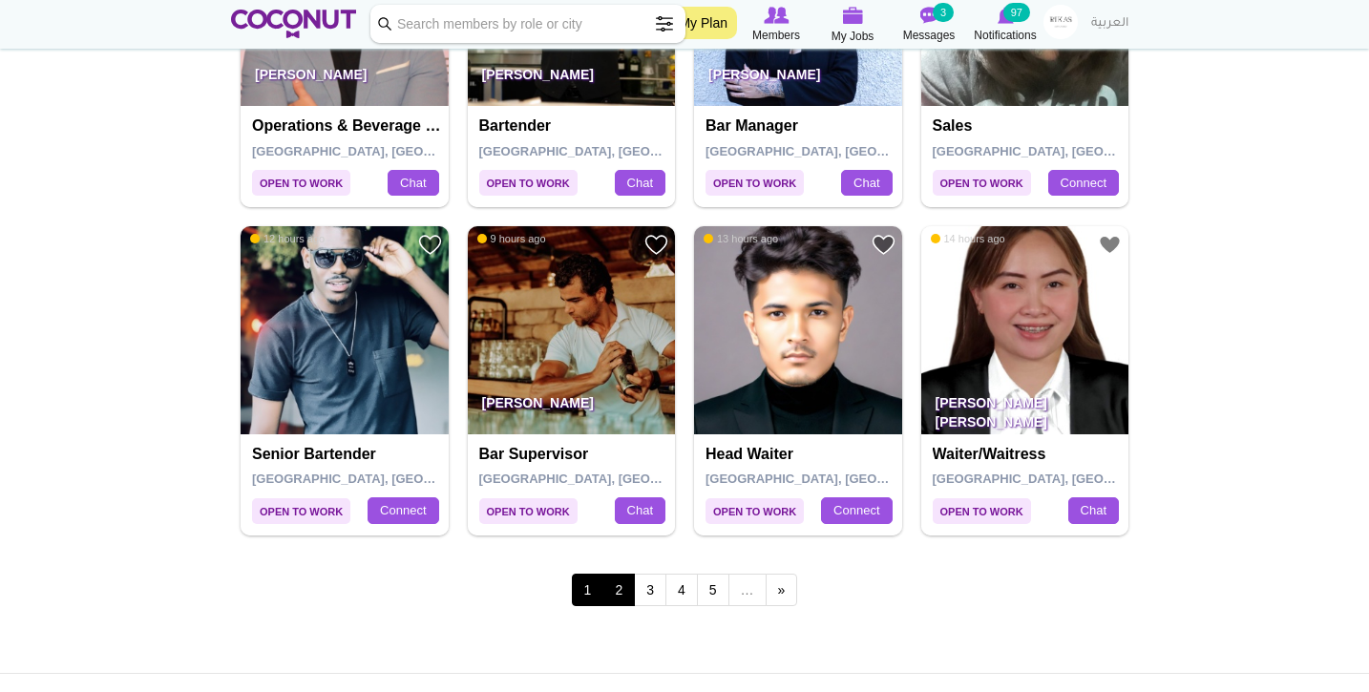
click at [622, 583] on link "2" at bounding box center [619, 590] width 32 height 32
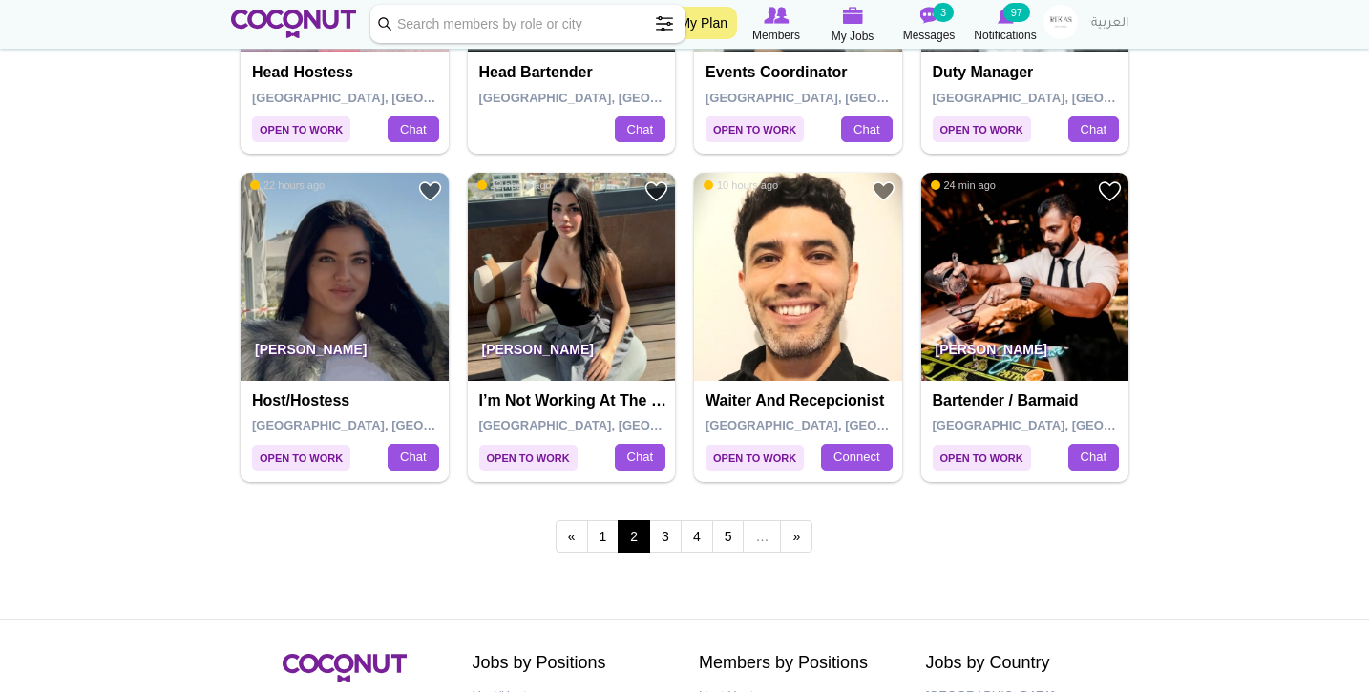
scroll to position [3220, 0]
click at [671, 529] on link "3" at bounding box center [665, 536] width 32 height 32
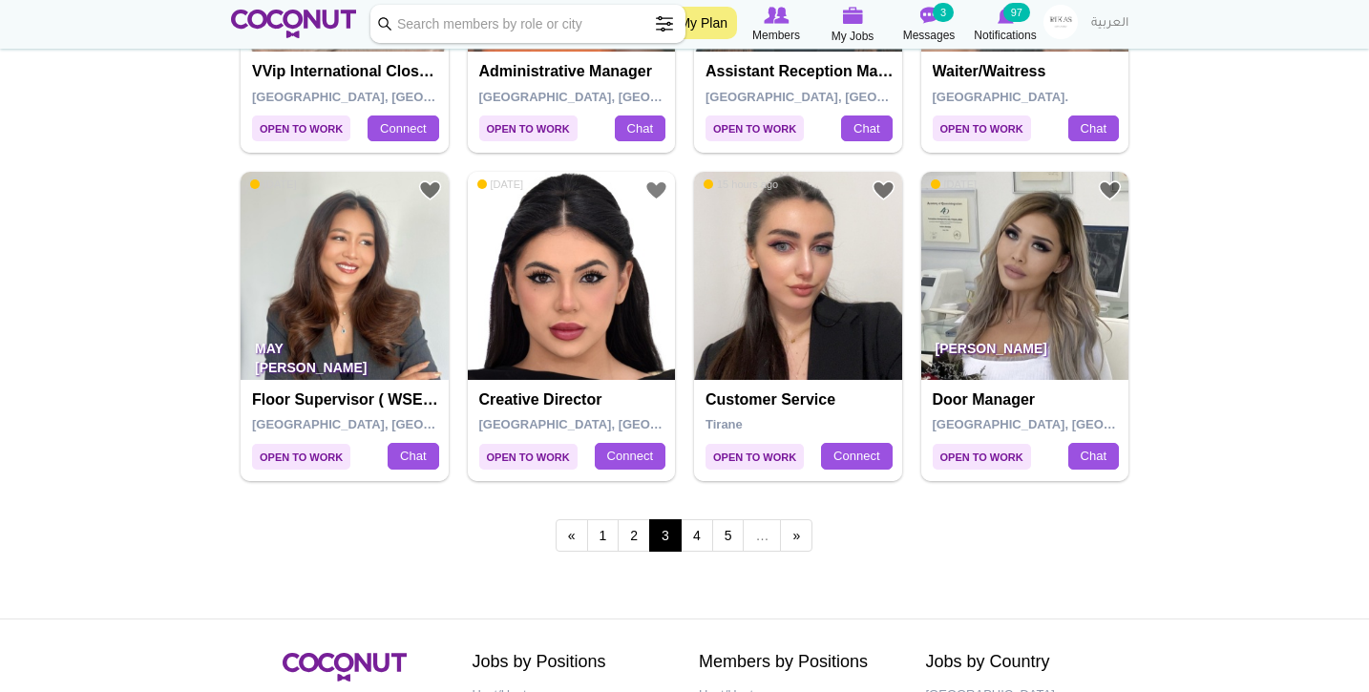
scroll to position [3230, 0]
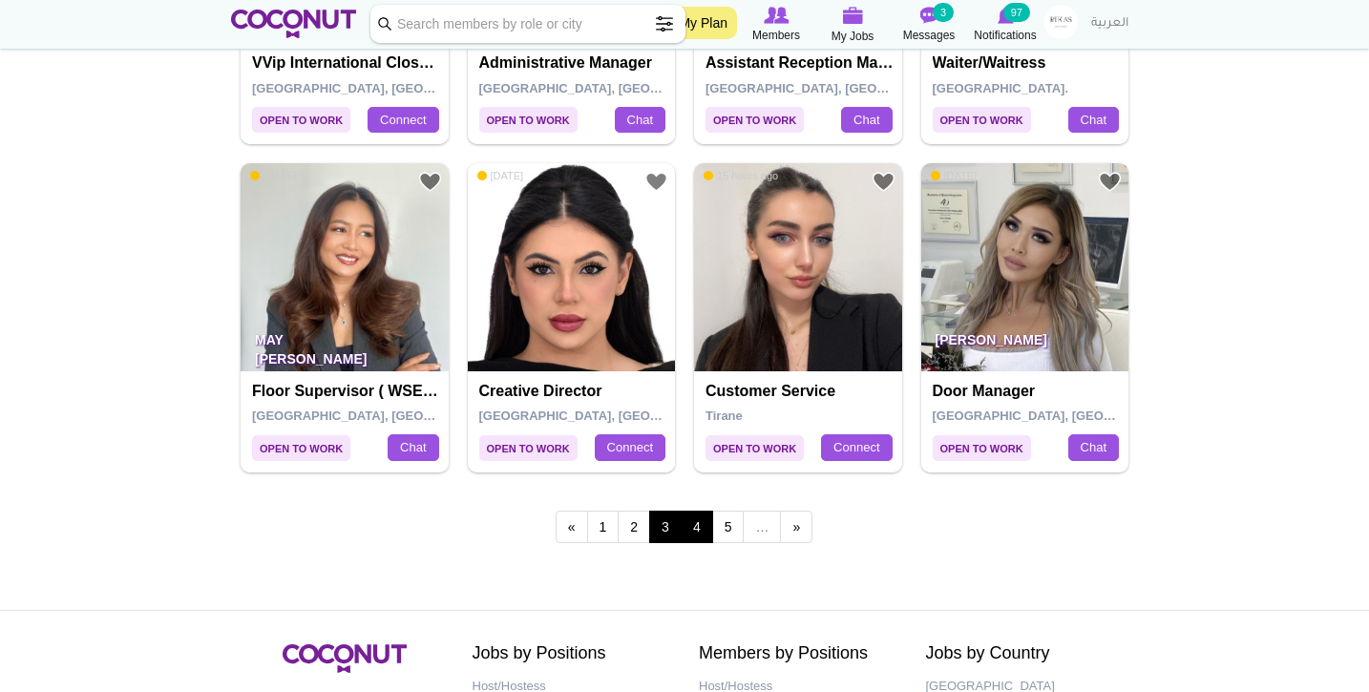
click at [692, 511] on link "4" at bounding box center [697, 527] width 32 height 32
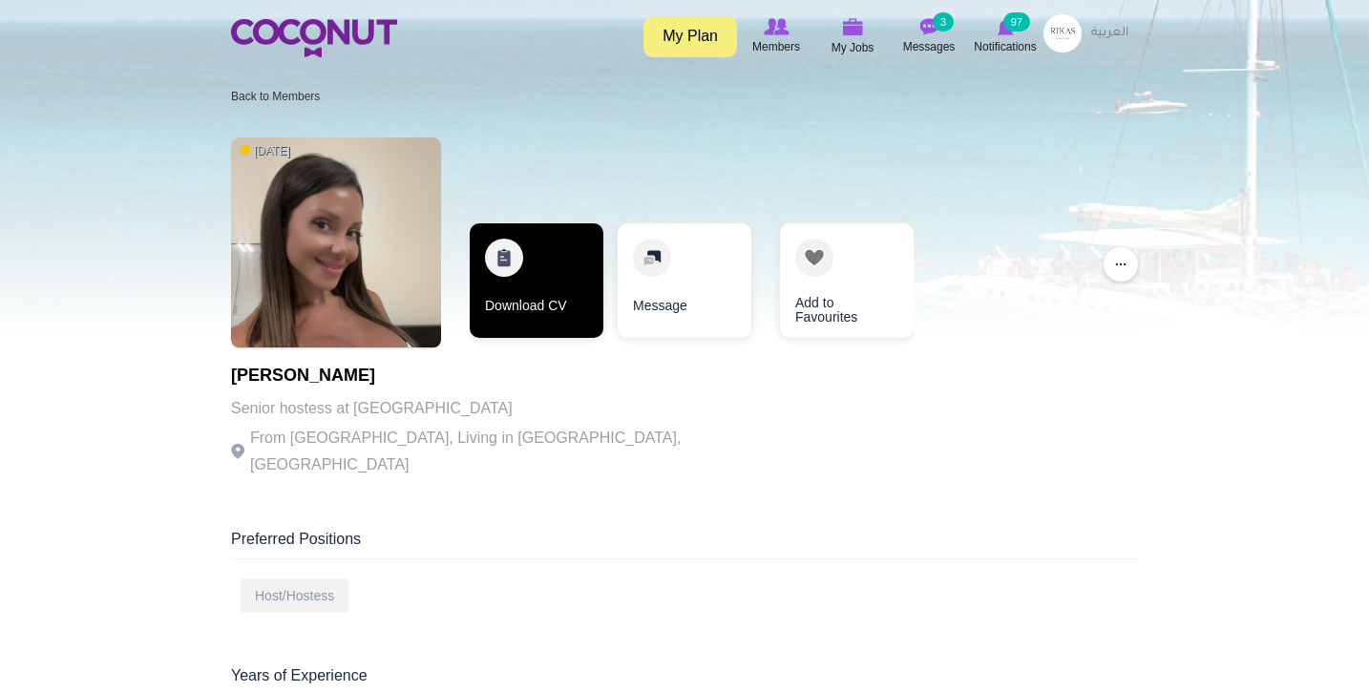
click at [583, 254] on link "Download CV" at bounding box center [537, 280] width 134 height 115
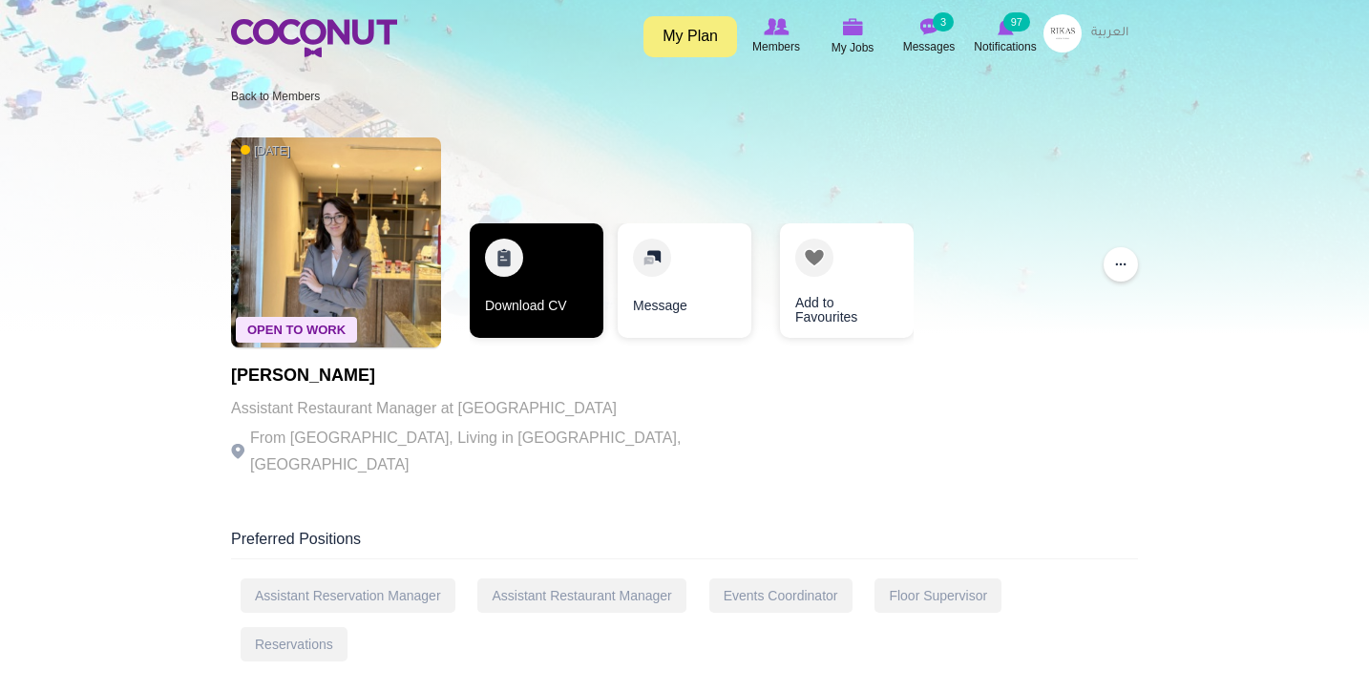
click at [520, 269] on link "Download CV" at bounding box center [537, 280] width 134 height 115
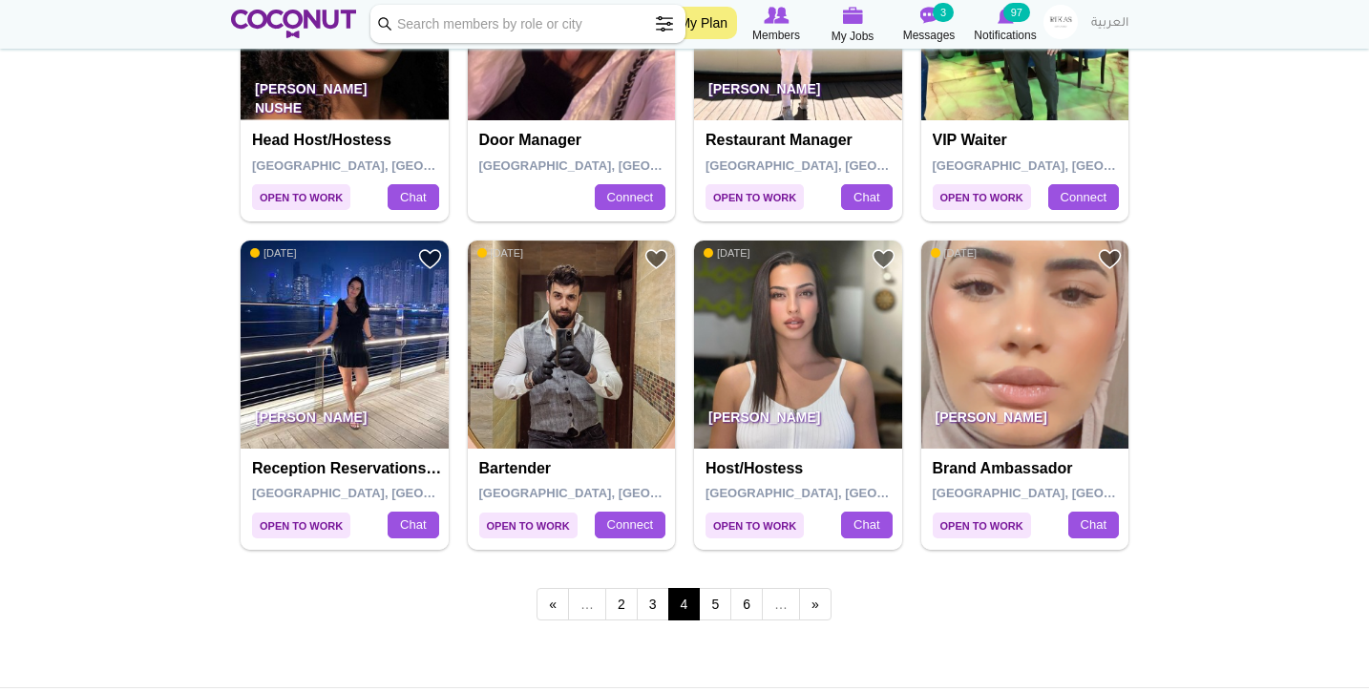
scroll to position [3154, 0]
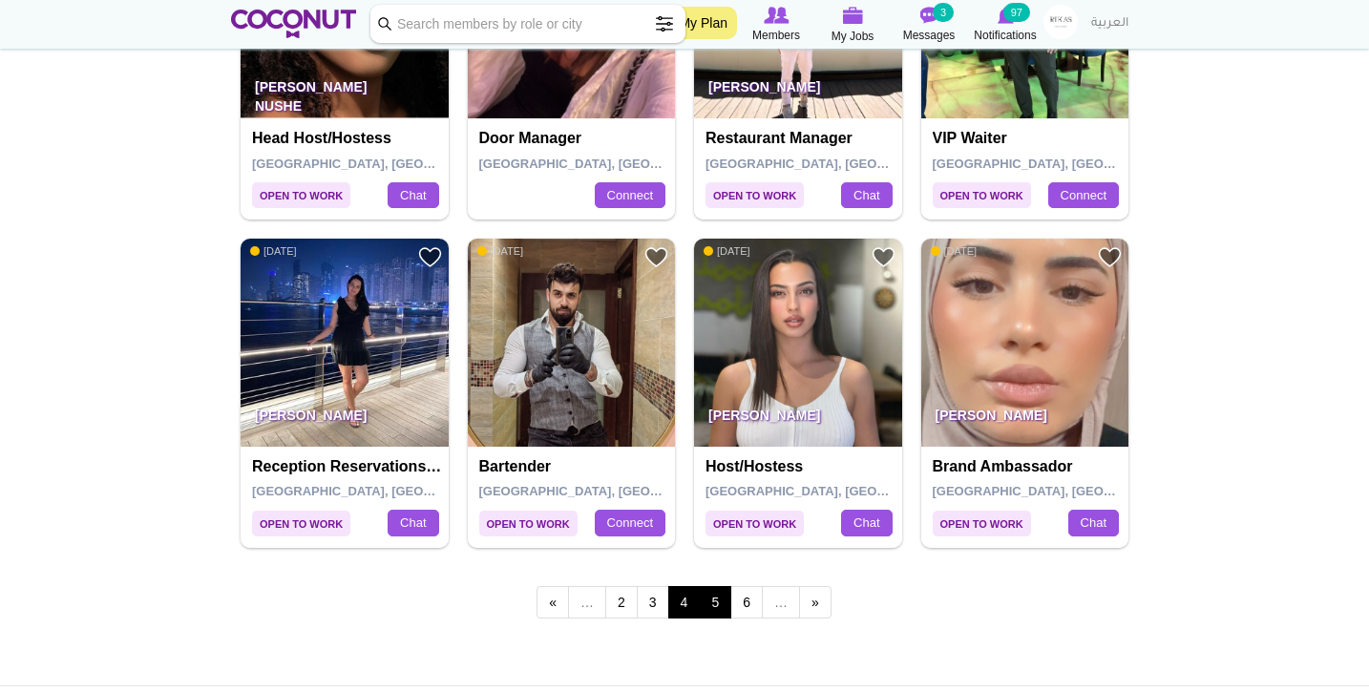
click at [731, 586] on link "5" at bounding box center [715, 602] width 32 height 32
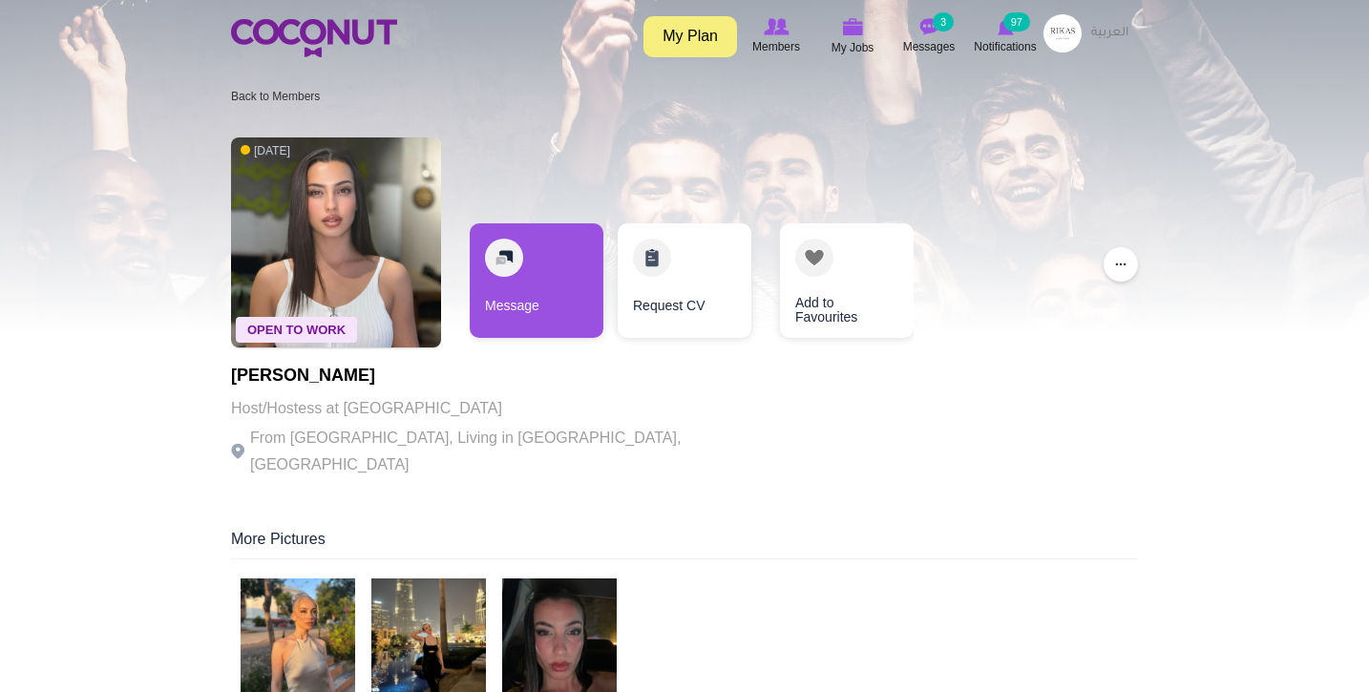
click at [273, 637] on img at bounding box center [298, 636] width 115 height 115
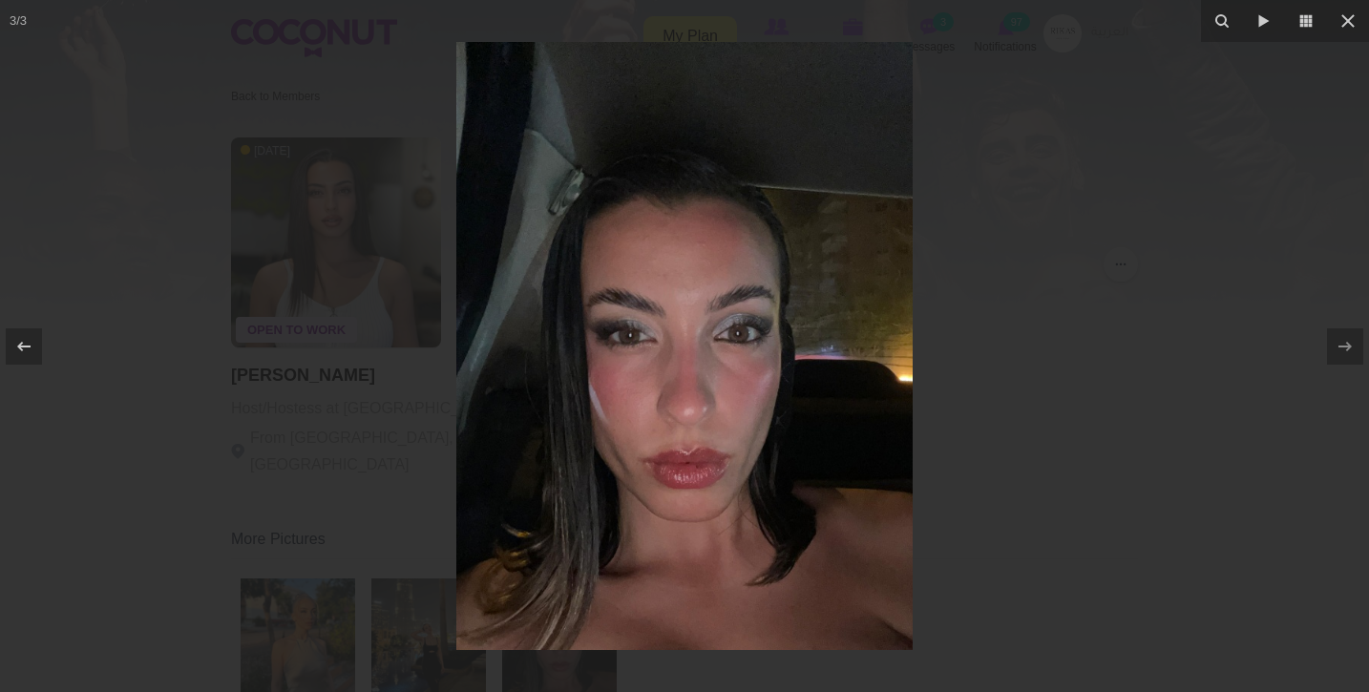
click at [268, 551] on div at bounding box center [684, 346] width 1369 height 692
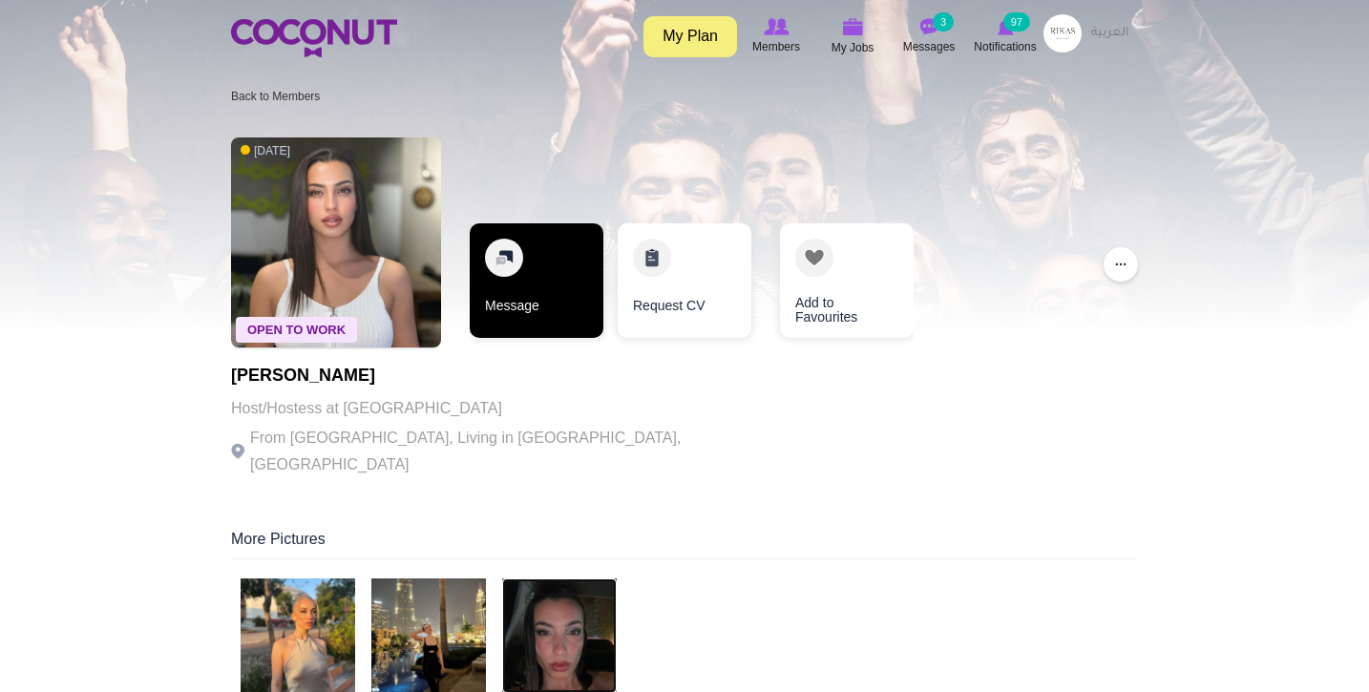
click at [540, 334] on link "Message" at bounding box center [537, 280] width 134 height 115
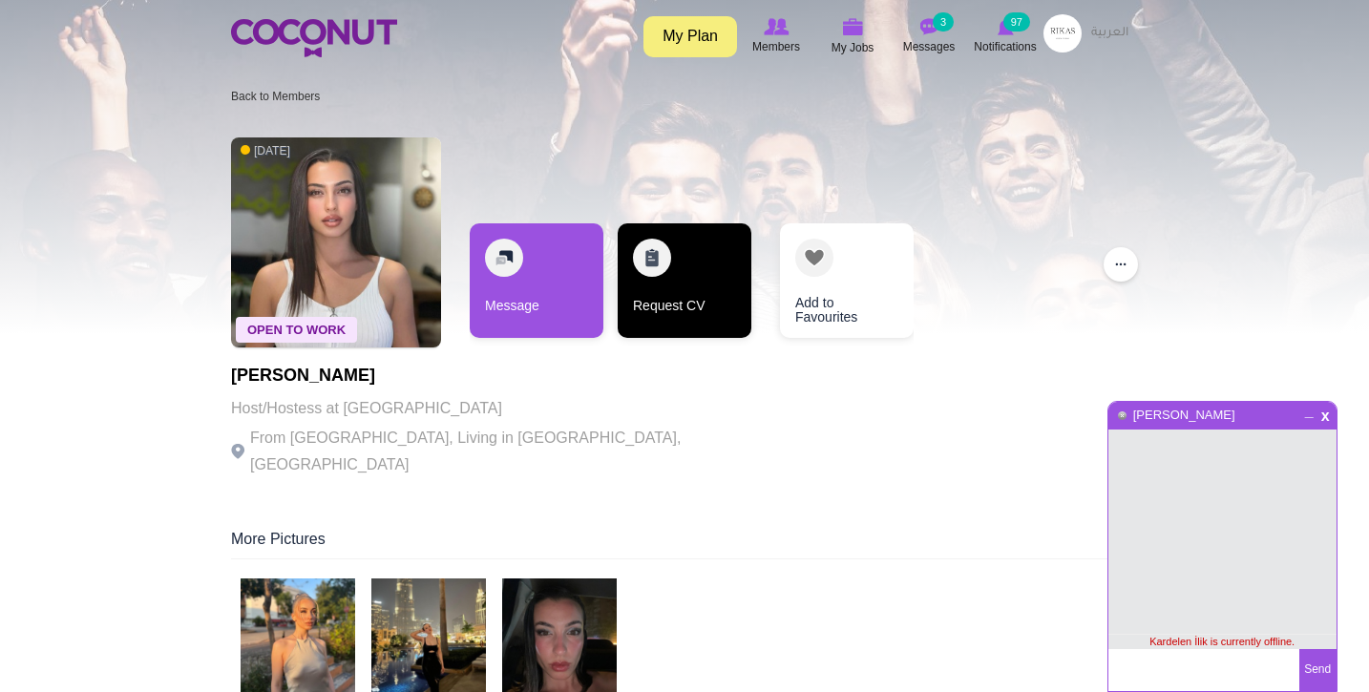
click at [671, 286] on link "Request CV" at bounding box center [685, 280] width 134 height 115
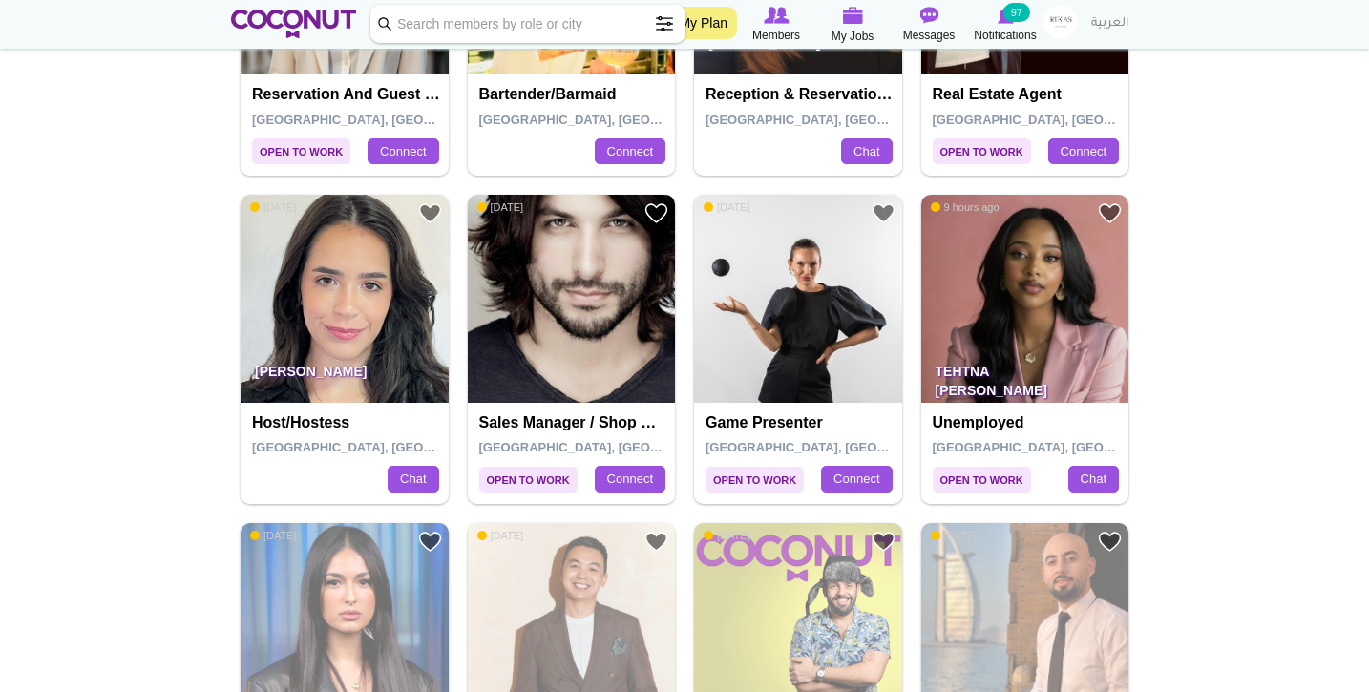
scroll to position [573, 0]
